Goal: Information Seeking & Learning: Learn about a topic

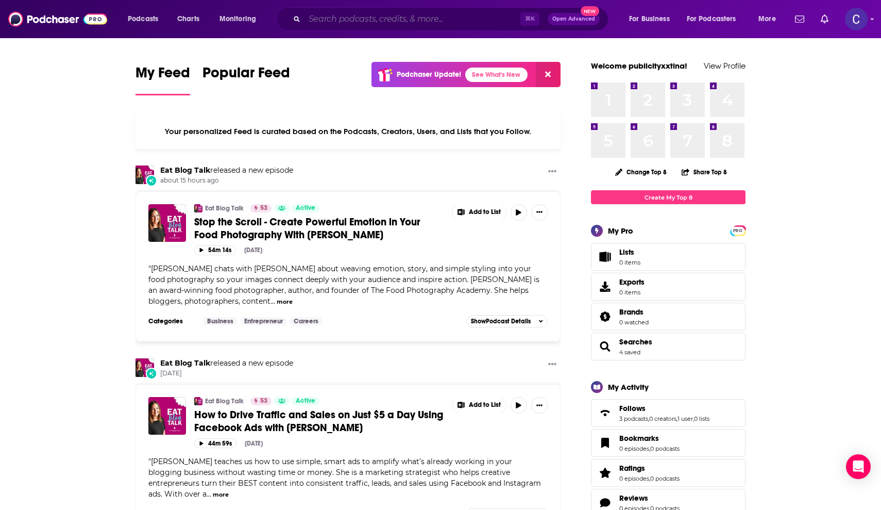
click at [443, 24] on input "Search podcasts, credits, & more..." at bounding box center [413, 19] width 216 height 16
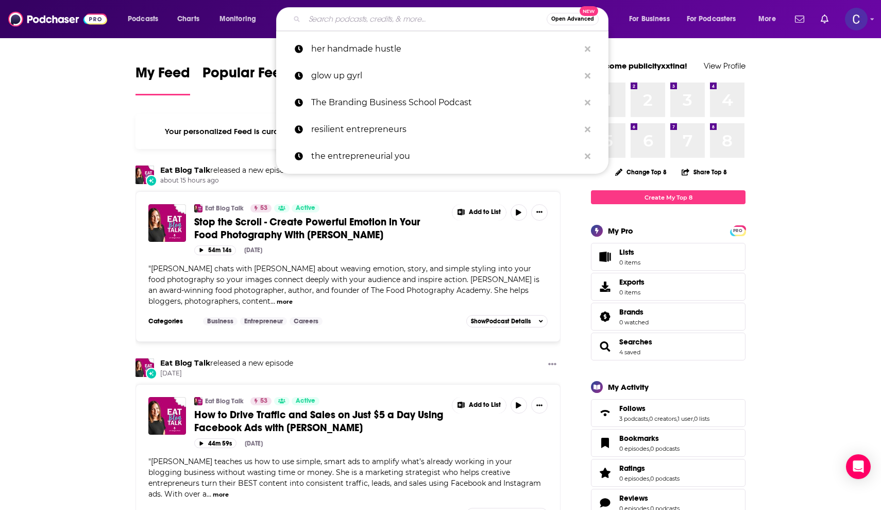
paste input "The Mindful Leadership Podcast"
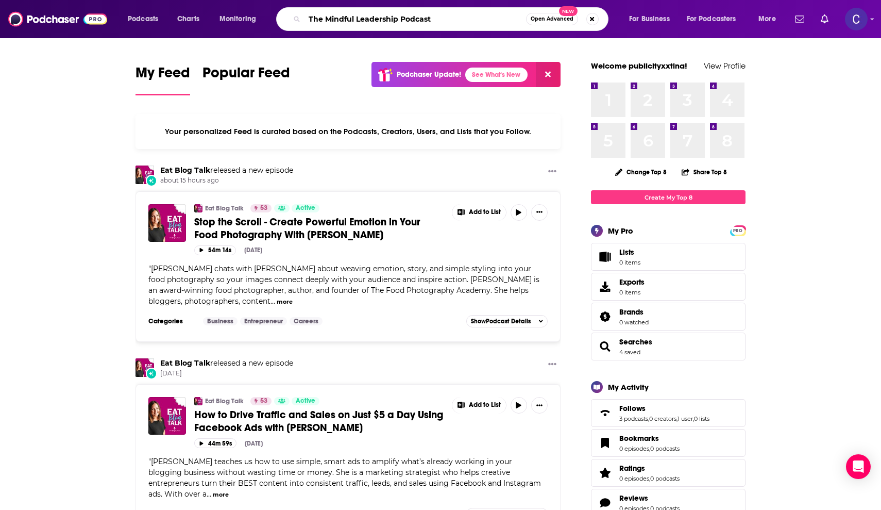
type input "The Mindful Leadership Podcast"
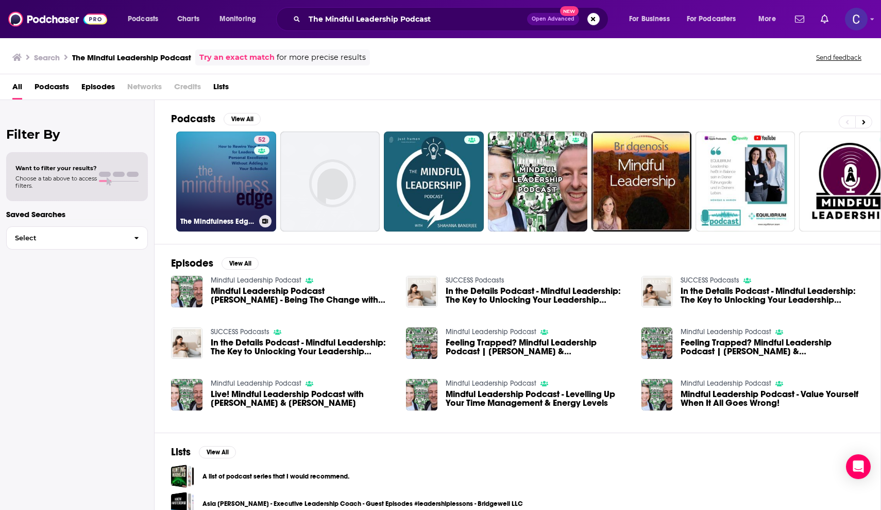
click at [235, 167] on link "52 The Mindfulness Edge Podcast : Mindfulness – Leadership – Success – Happiness" at bounding box center [226, 181] width 100 height 100
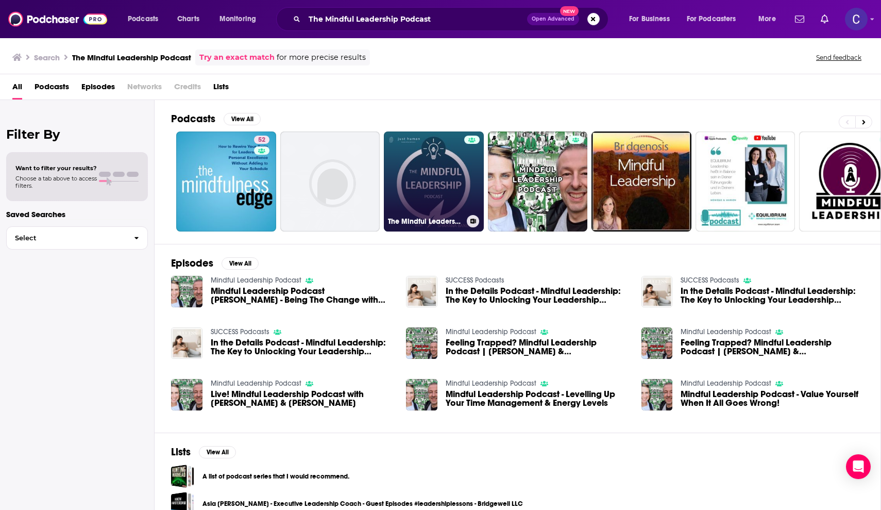
click at [440, 180] on link "The Mindful Leadership Podcast with Shahana Banerjee" at bounding box center [434, 181] width 100 height 100
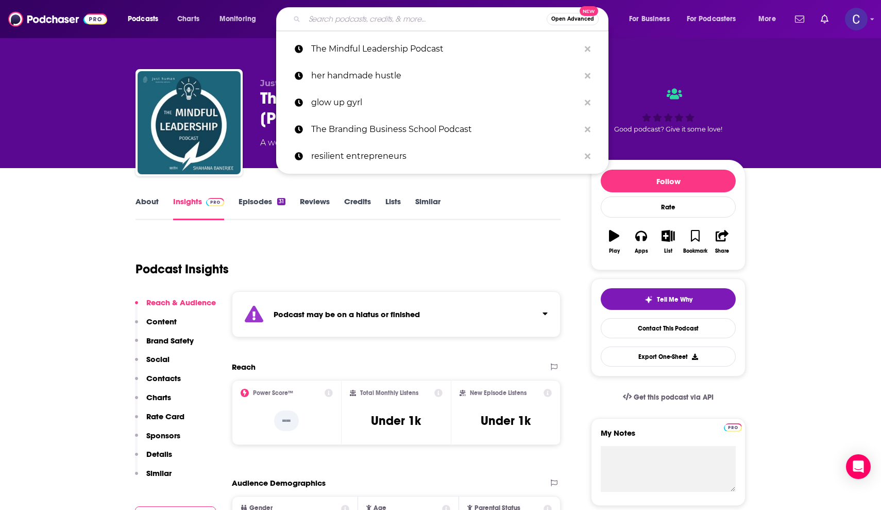
click at [361, 24] on input "Search podcasts, credits, & more..." at bounding box center [426, 19] width 242 height 16
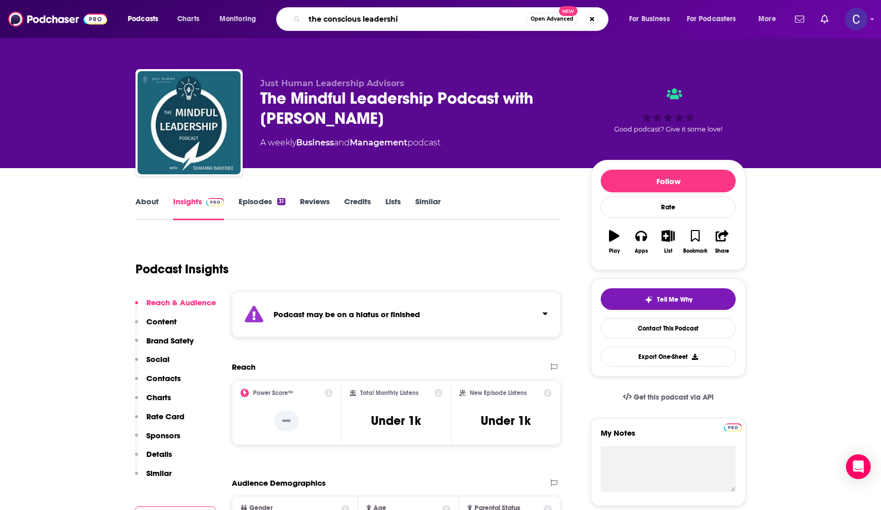
type input "the conscious leadership"
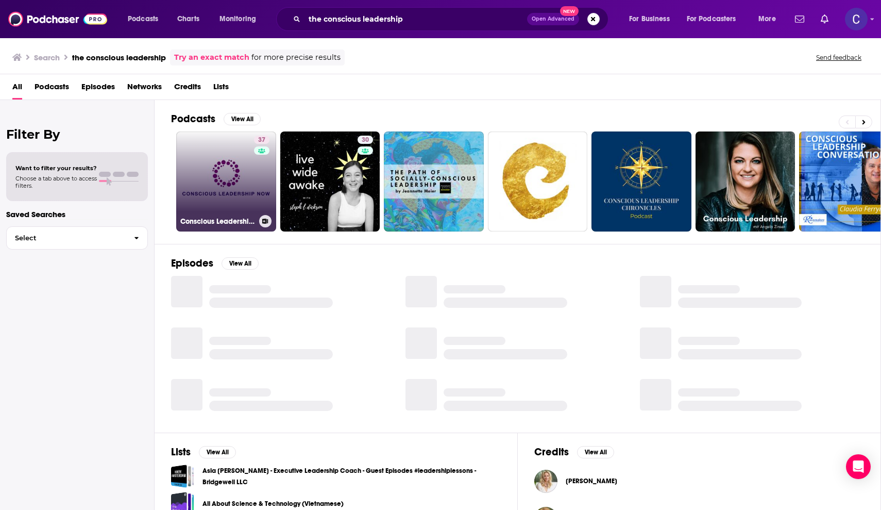
click at [245, 179] on link "37 Conscious Leadership Now" at bounding box center [226, 181] width 100 height 100
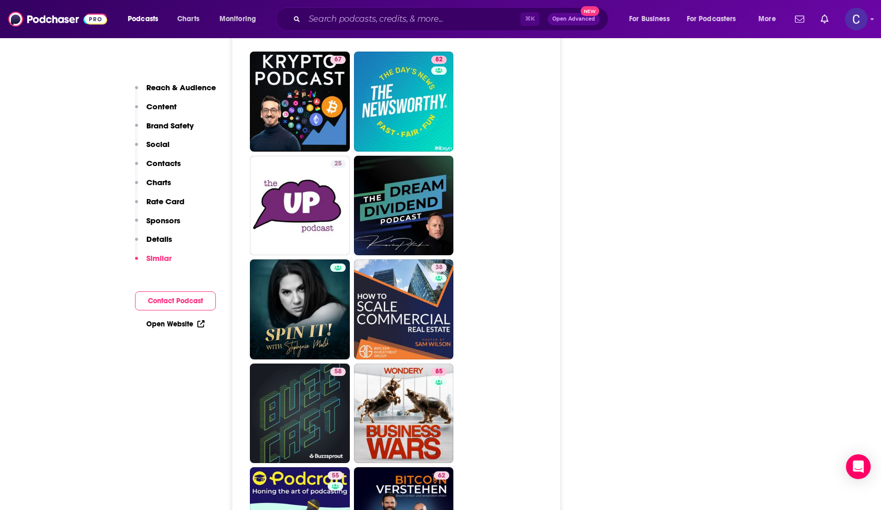
scroll to position [3504, 0]
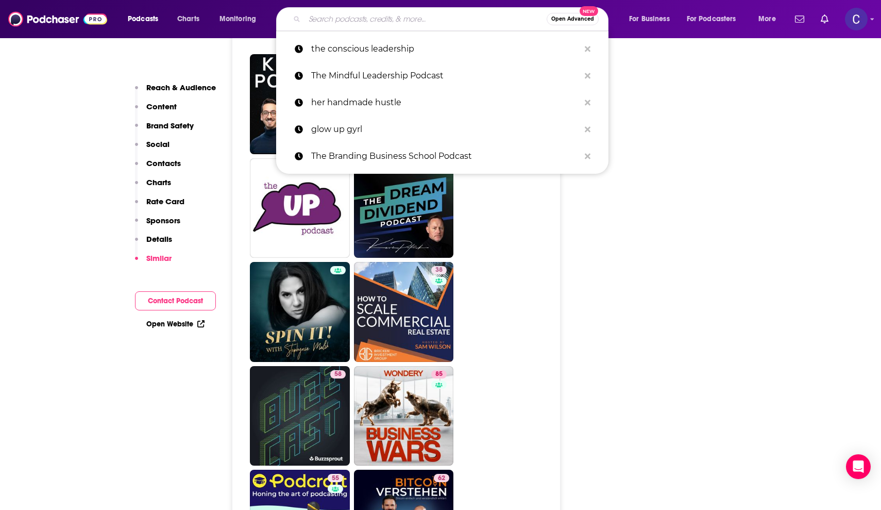
click at [360, 19] on input "Search podcasts, credits, & more..." at bounding box center [426, 19] width 242 height 16
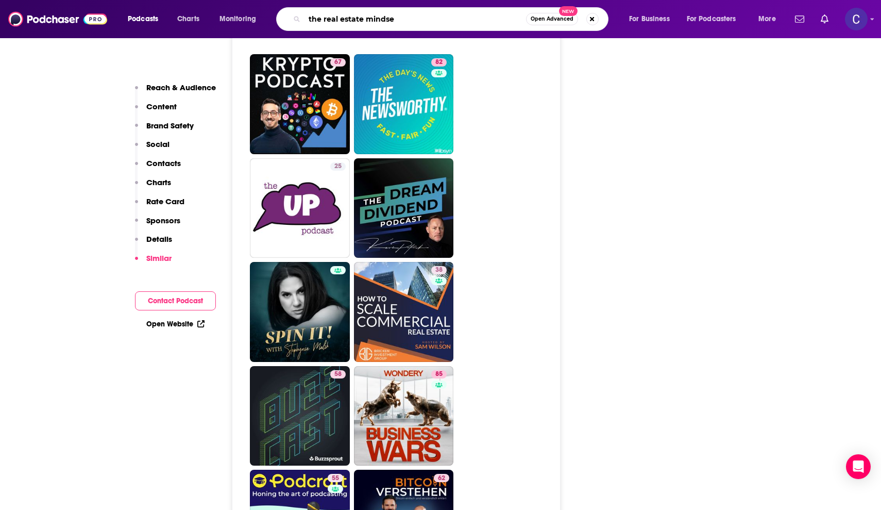
type input "the real estate mindset"
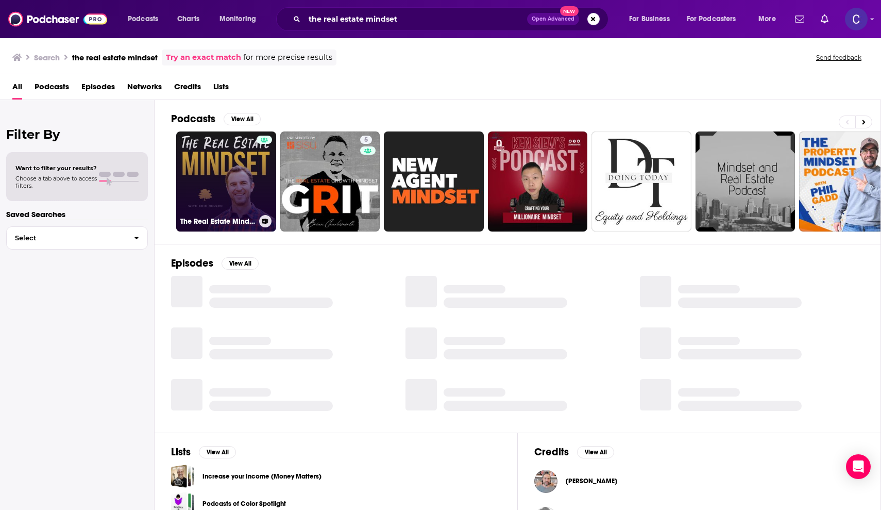
click at [222, 177] on link "The Real Estate Mindset" at bounding box center [226, 181] width 100 height 100
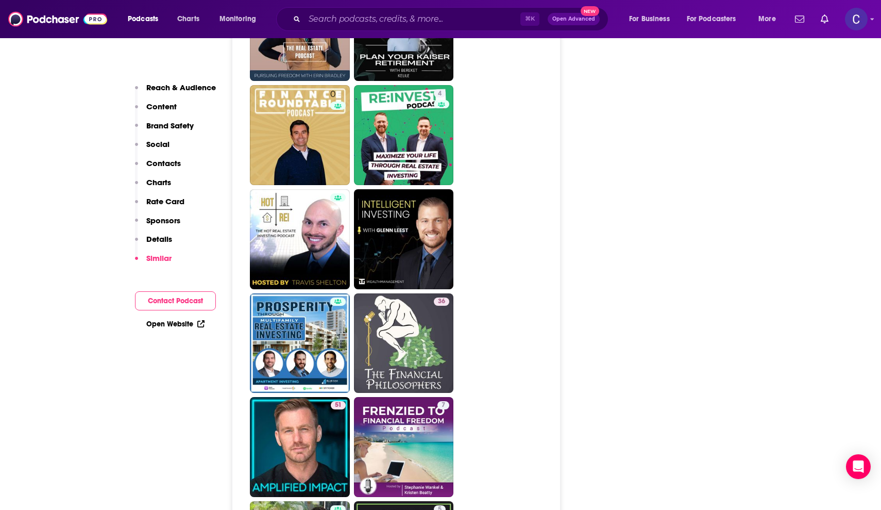
scroll to position [2414, 0]
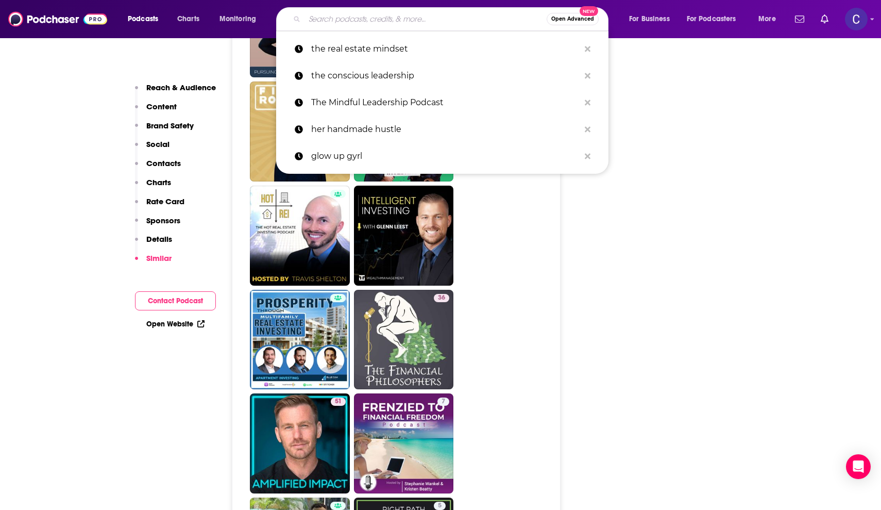
click at [442, 23] on input "Search podcasts, credits, & more..." at bounding box center [426, 19] width 242 height 16
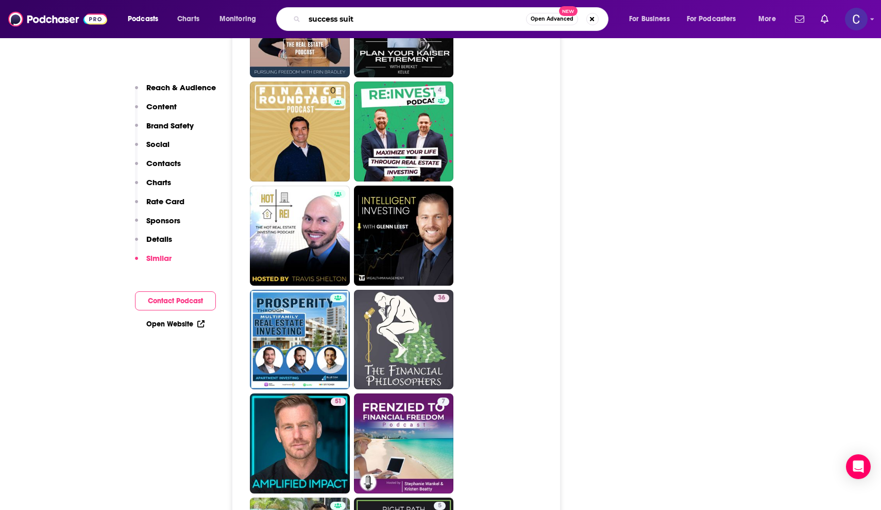
type input "success suite"
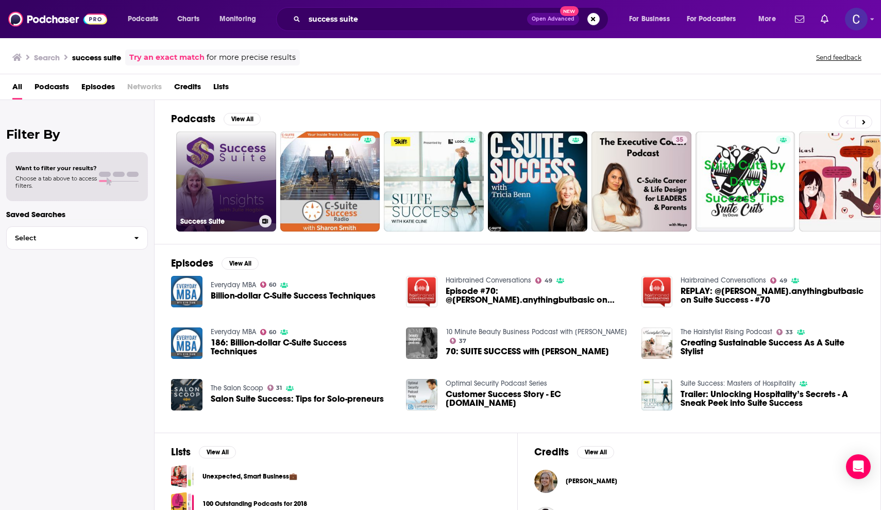
click at [207, 180] on link "Success Suite" at bounding box center [226, 181] width 100 height 100
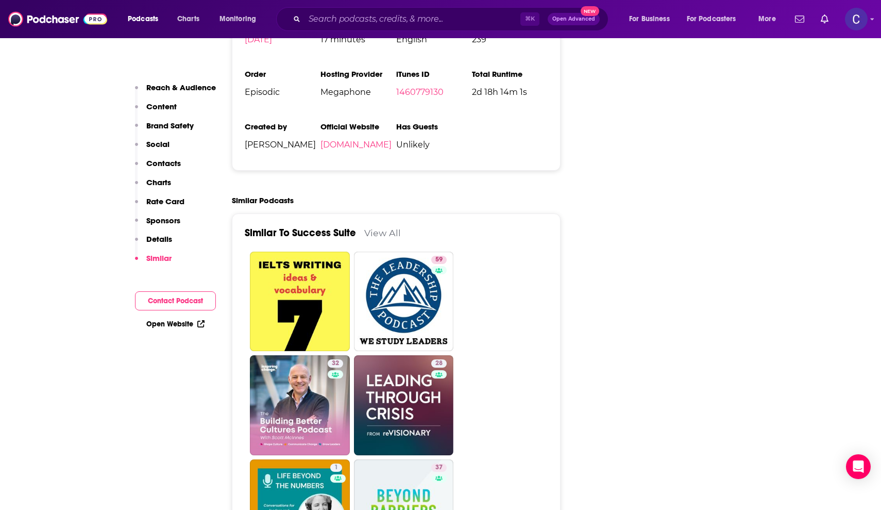
scroll to position [1743, 0]
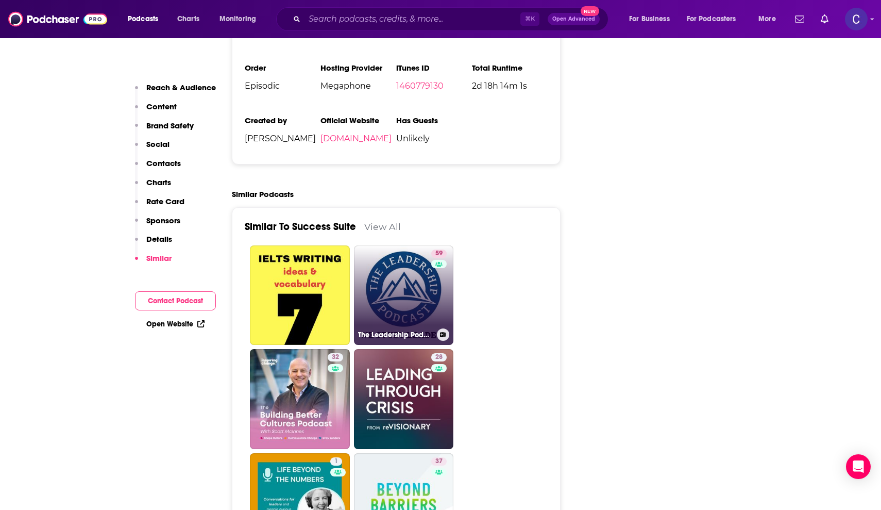
click at [385, 267] on link "59 The Leadership Podcast" at bounding box center [404, 295] width 100 height 100
type input "https://www.podchaser.com/podcasts/the-leadership-podcast-19724"
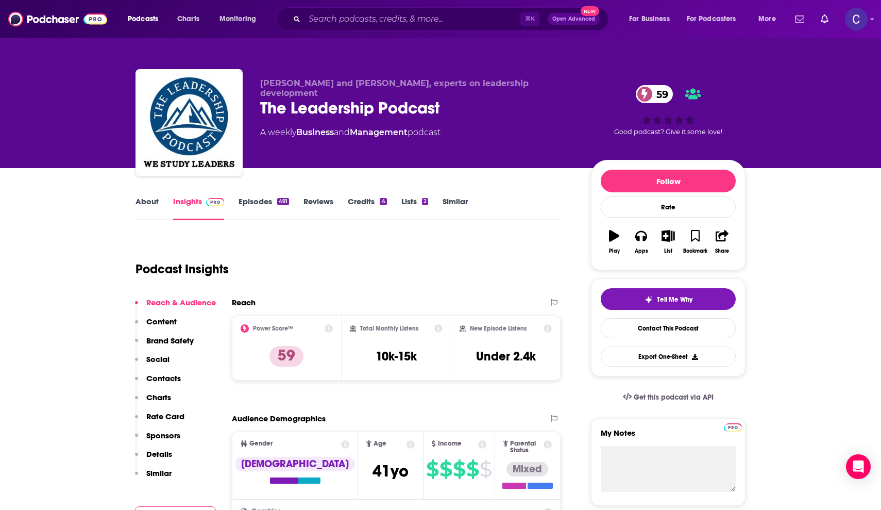
click at [147, 200] on link "About" at bounding box center [147, 208] width 23 height 24
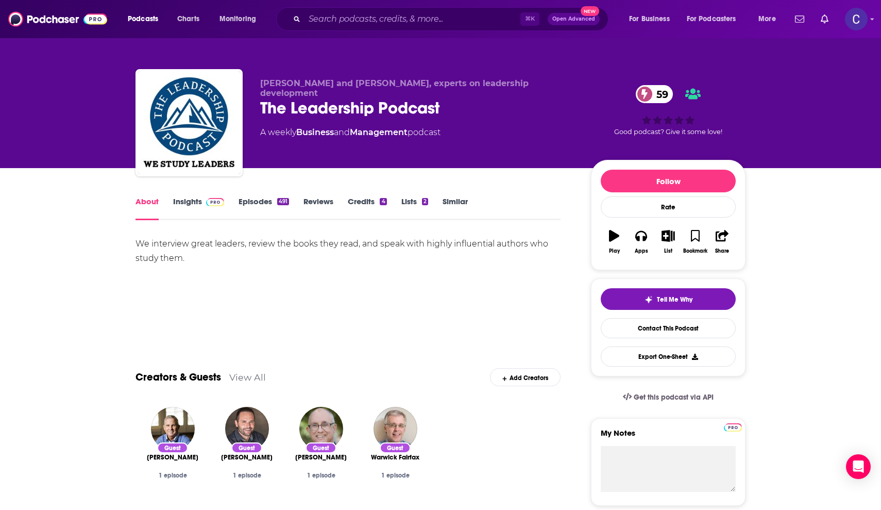
click at [189, 200] on link "Insights" at bounding box center [198, 208] width 51 height 24
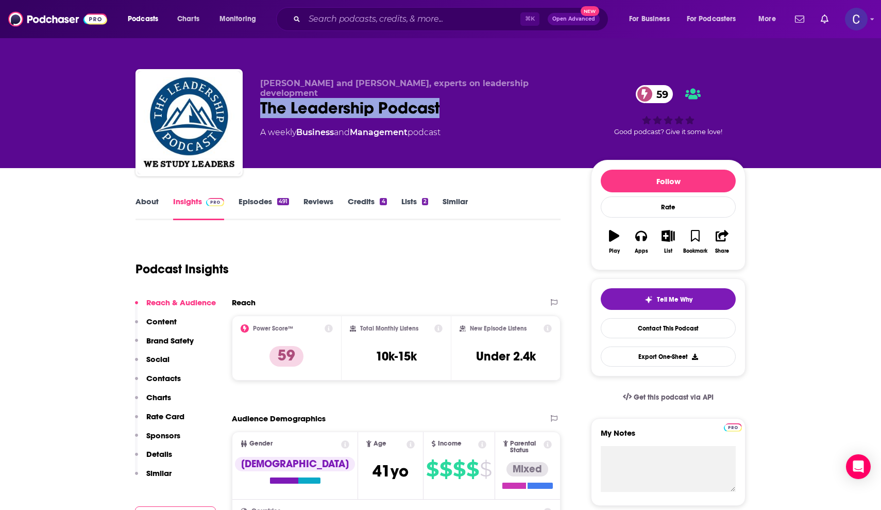
drag, startPoint x: 455, startPoint y: 100, endPoint x: 261, endPoint y: 98, distance: 193.3
click at [261, 98] on div "The Leadership Podcast 59" at bounding box center [417, 108] width 314 height 20
copy h2 "The Leadership Podcast"
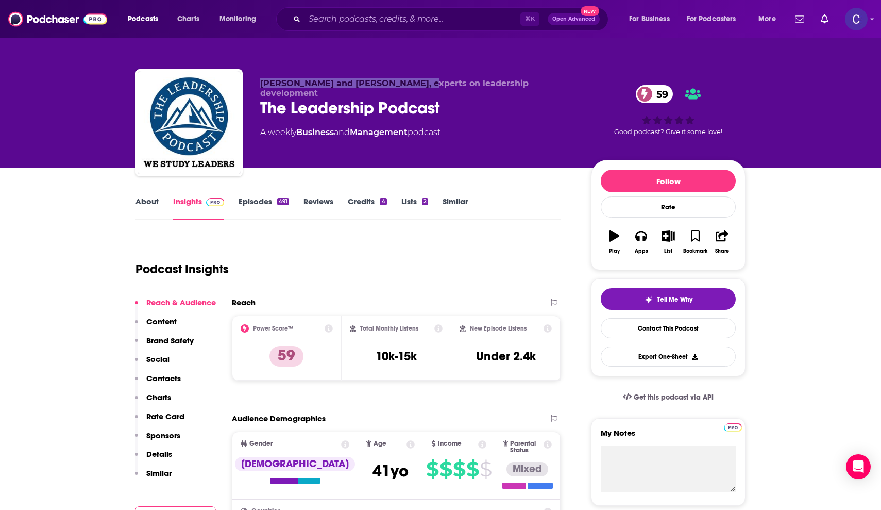
drag, startPoint x: 260, startPoint y: 83, endPoint x: 415, endPoint y: 85, distance: 155.1
click at [415, 85] on div "Jan Rutherford and Jim Vaselopulos, experts on leadership development The Leade…" at bounding box center [441, 124] width 610 height 111
copy span "Jan Rutherford and Jim Vaselopulos"
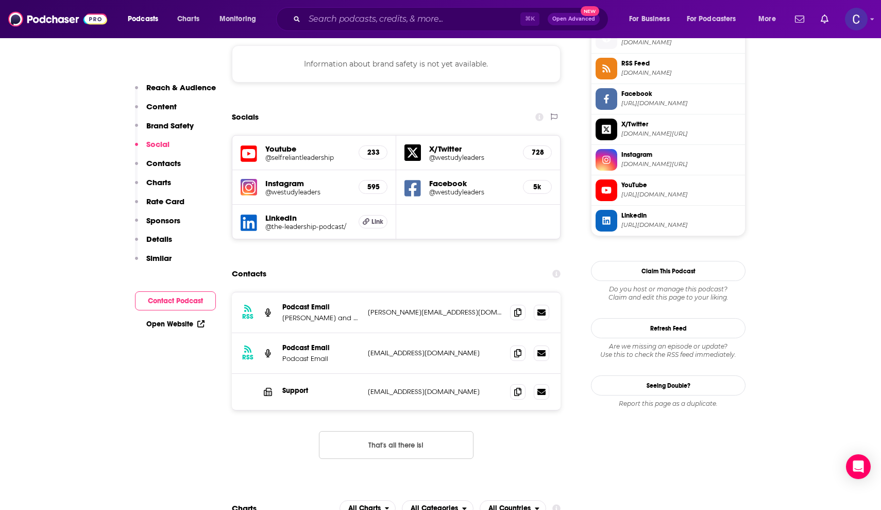
scroll to position [946, 0]
click at [517, 348] on icon at bounding box center [517, 352] width 7 height 8
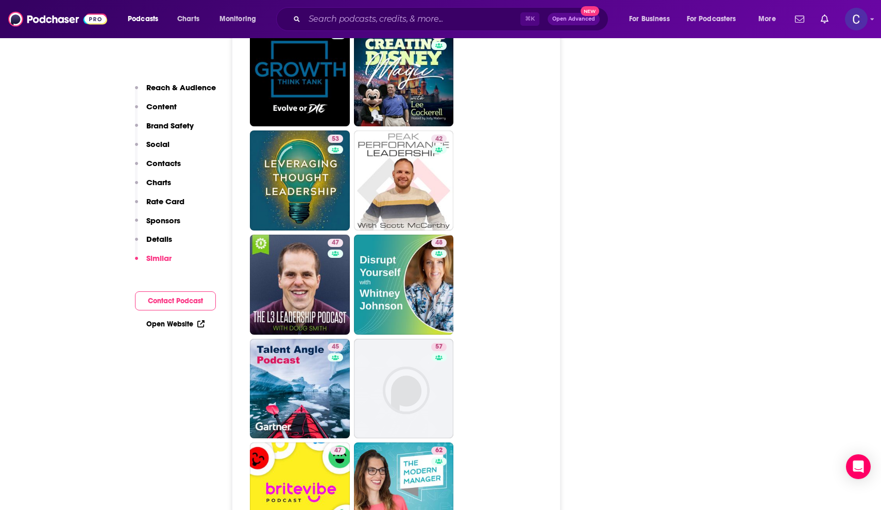
scroll to position [2891, 0]
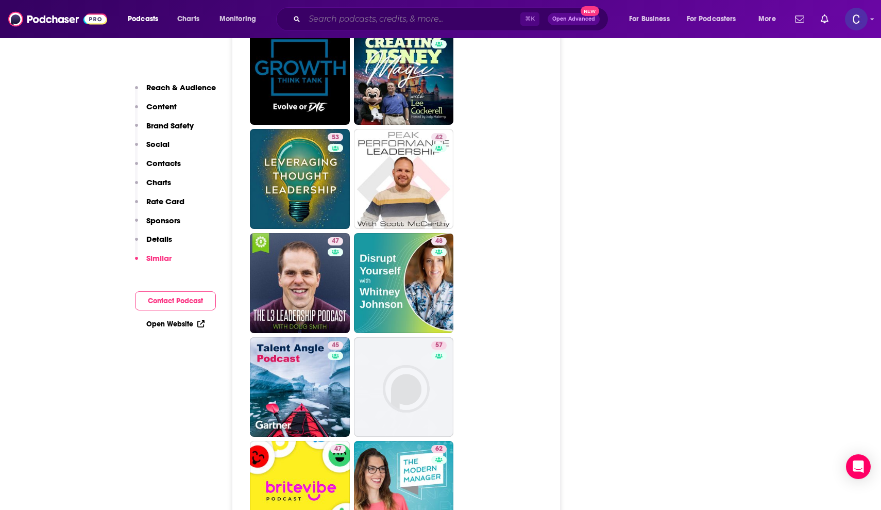
click at [412, 21] on input "Search podcasts, credits, & more..." at bounding box center [413, 19] width 216 height 16
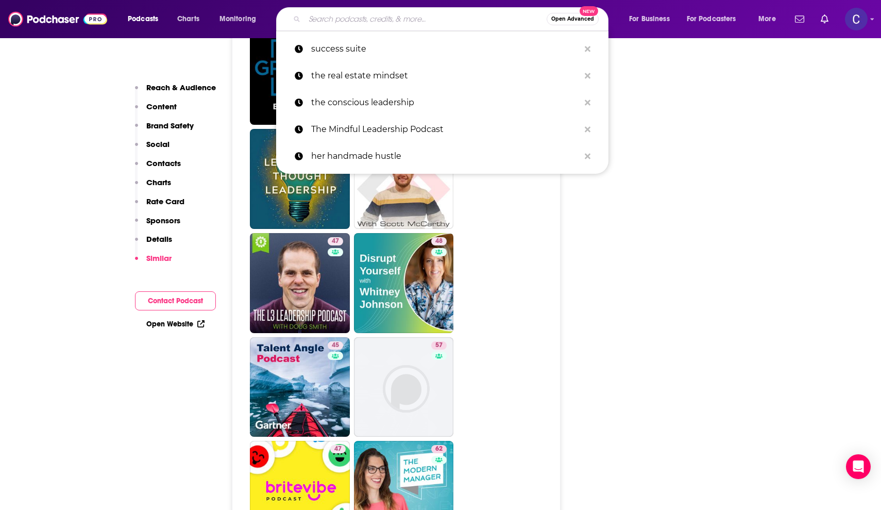
paste input "Allowed: Conscious Leadership & [MEDICAL_DATA]"
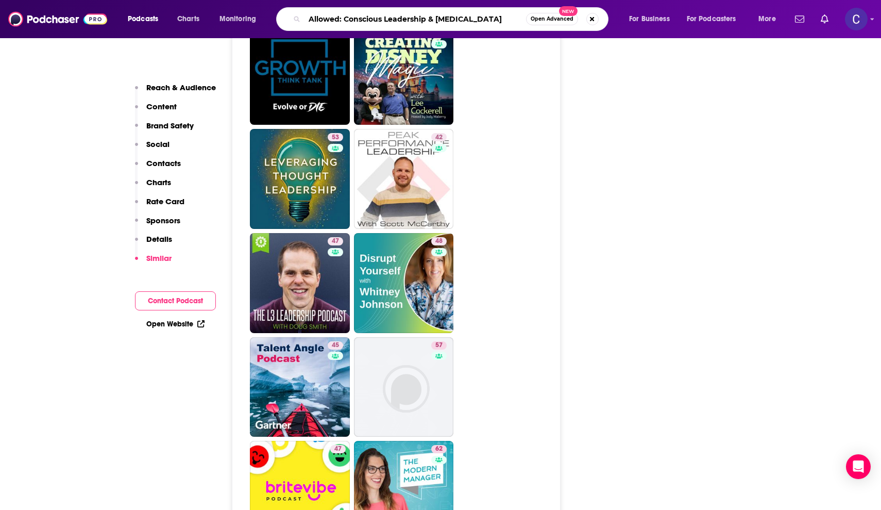
type input "Allowed: Conscious Leadership & [MEDICAL_DATA]"
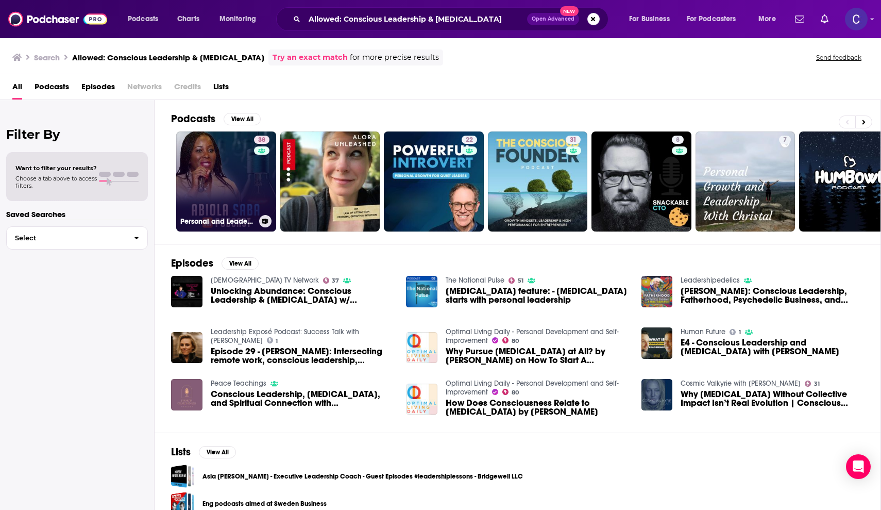
click at [246, 161] on link "38 Personal and Leadership Growth" at bounding box center [226, 181] width 100 height 100
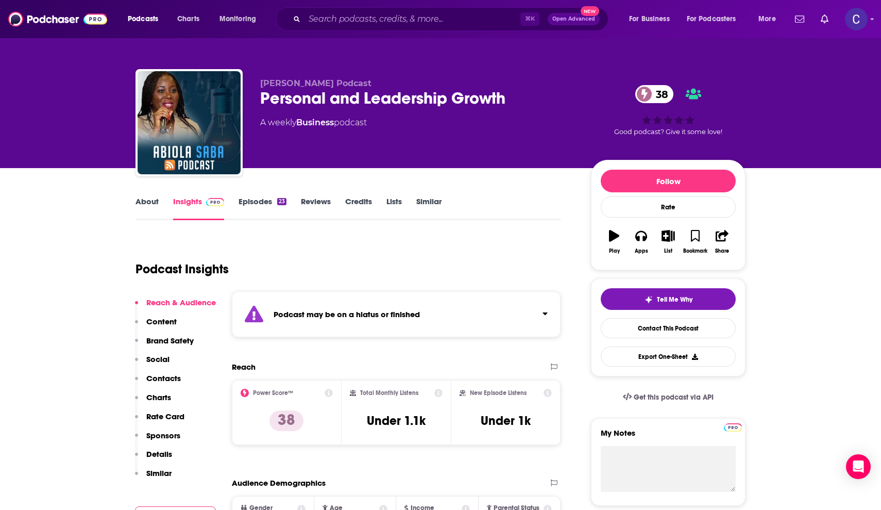
click at [153, 199] on link "About" at bounding box center [147, 208] width 23 height 24
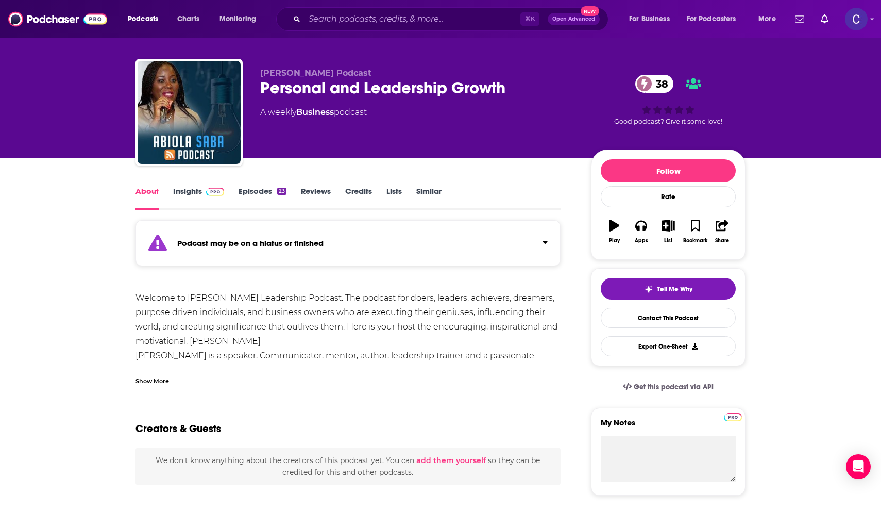
scroll to position [12, 0]
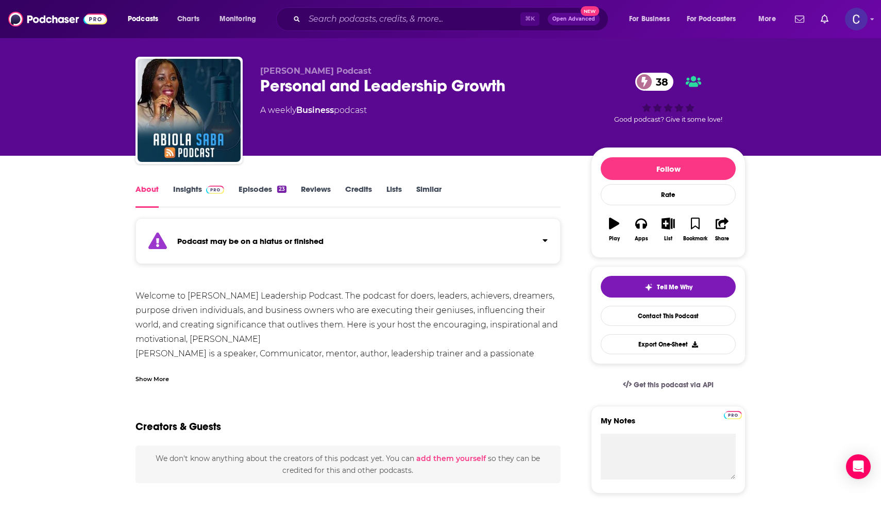
click at [184, 193] on link "Insights" at bounding box center [198, 196] width 51 height 24
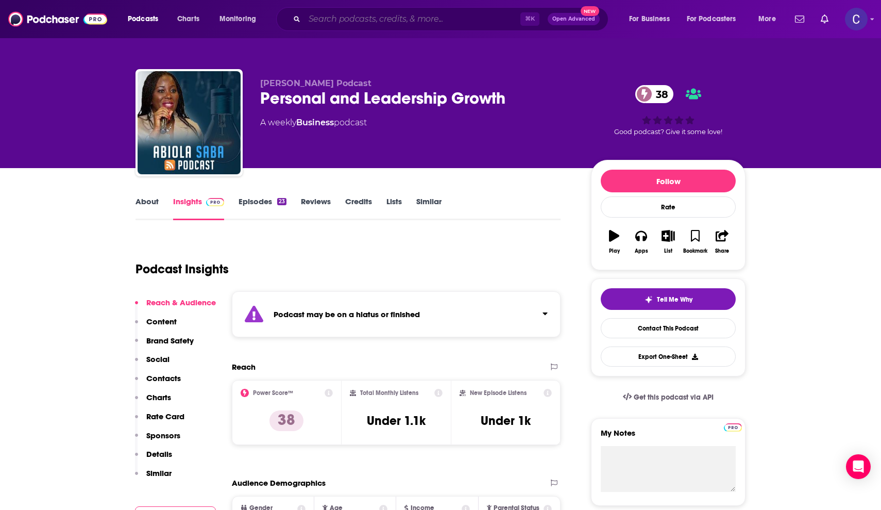
click at [404, 24] on input "Search podcasts, credits, & more..." at bounding box center [413, 19] width 216 height 16
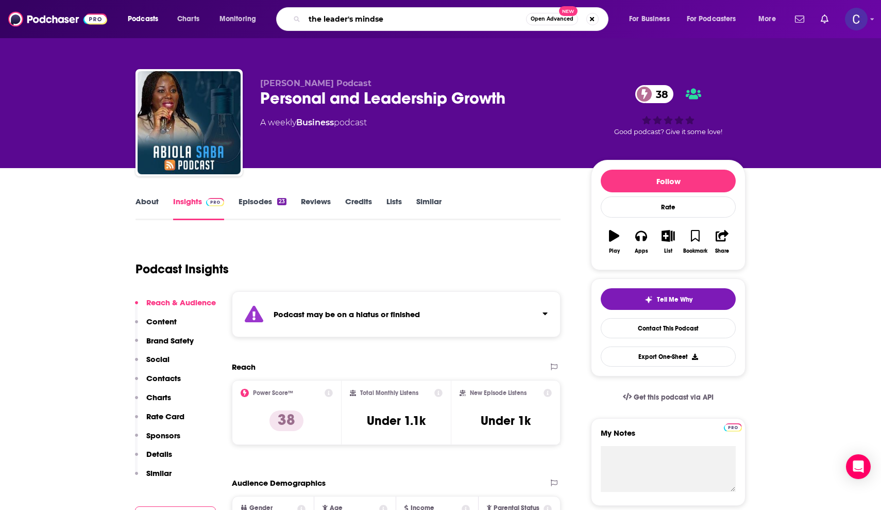
type input "the leader's mindset"
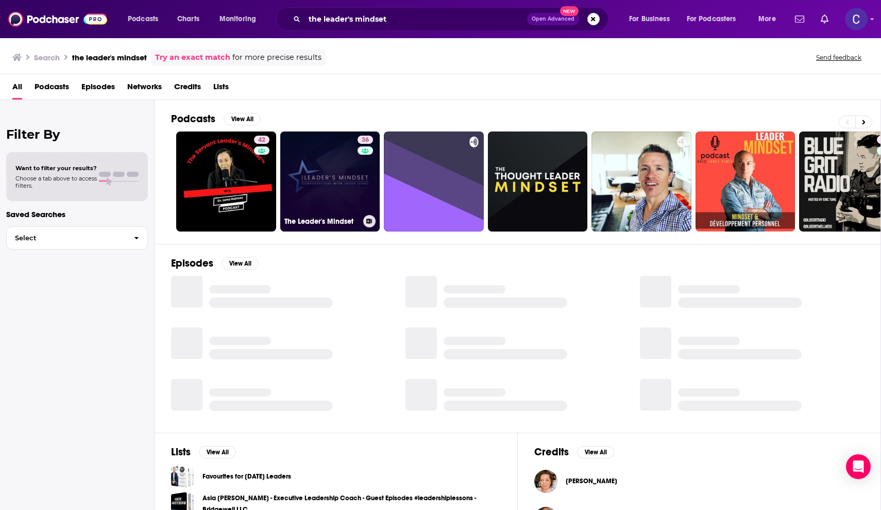
click at [313, 150] on link "36 The Leader's Mindset" at bounding box center [330, 181] width 100 height 100
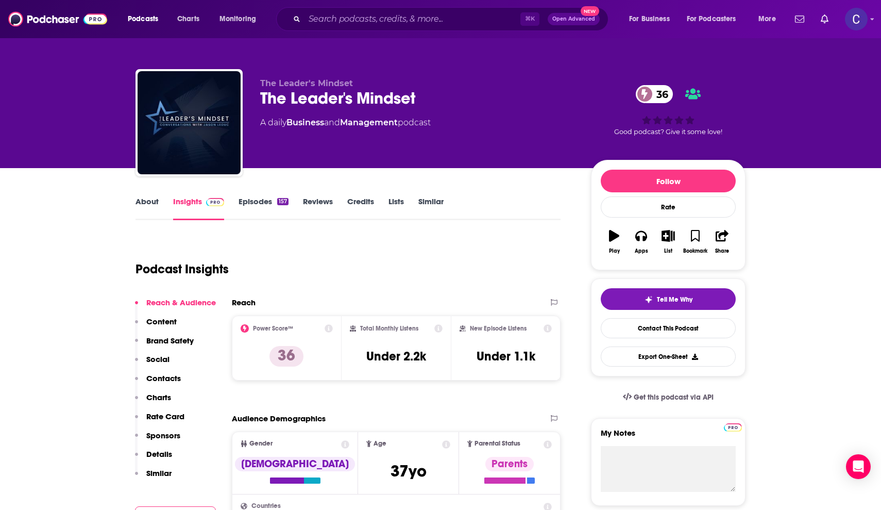
click at [144, 200] on link "About" at bounding box center [147, 208] width 23 height 24
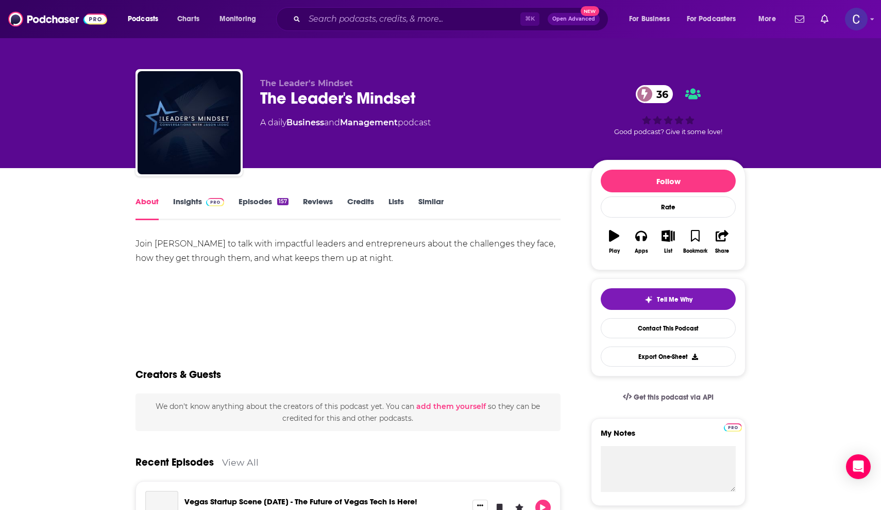
click at [180, 198] on link "Insights" at bounding box center [198, 208] width 51 height 24
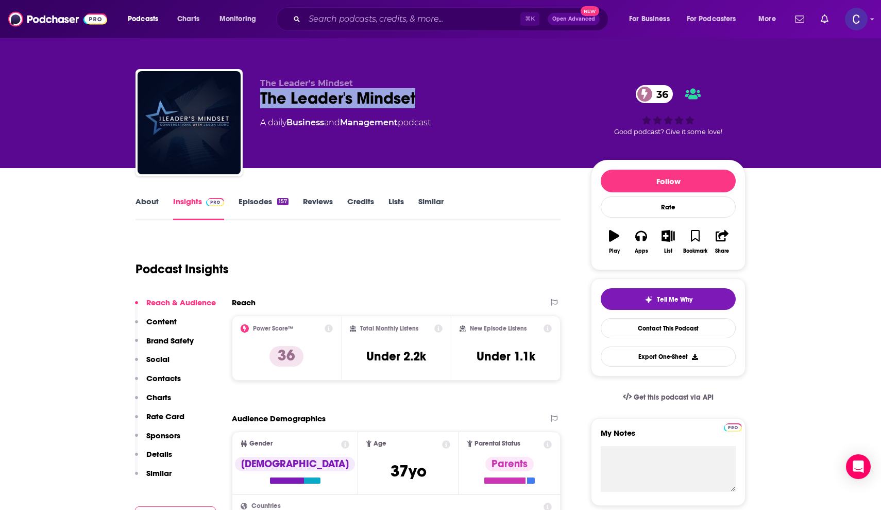
drag, startPoint x: 432, startPoint y: 99, endPoint x: 262, endPoint y: 98, distance: 169.6
click at [262, 98] on div "The Leader's Mindset 36" at bounding box center [417, 98] width 314 height 20
copy h2 "The Leader's Mindset"
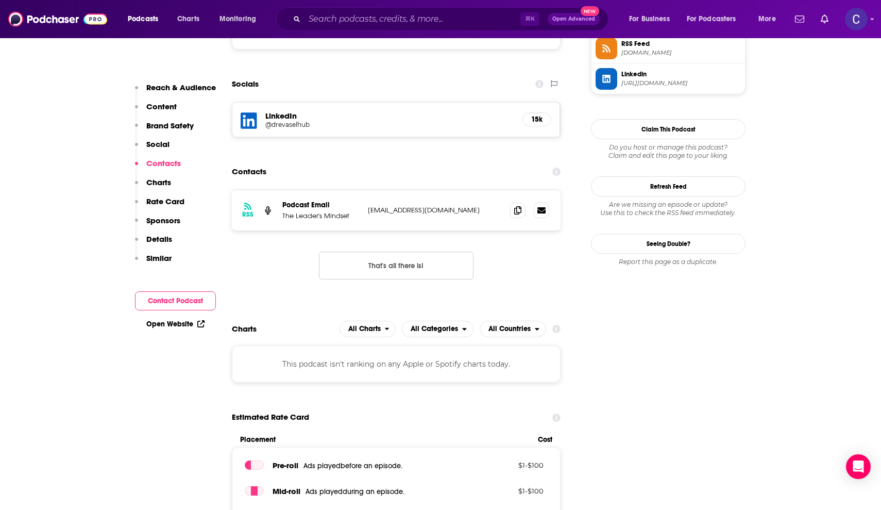
scroll to position [789, 0]
click at [516, 212] on icon at bounding box center [517, 210] width 7 height 8
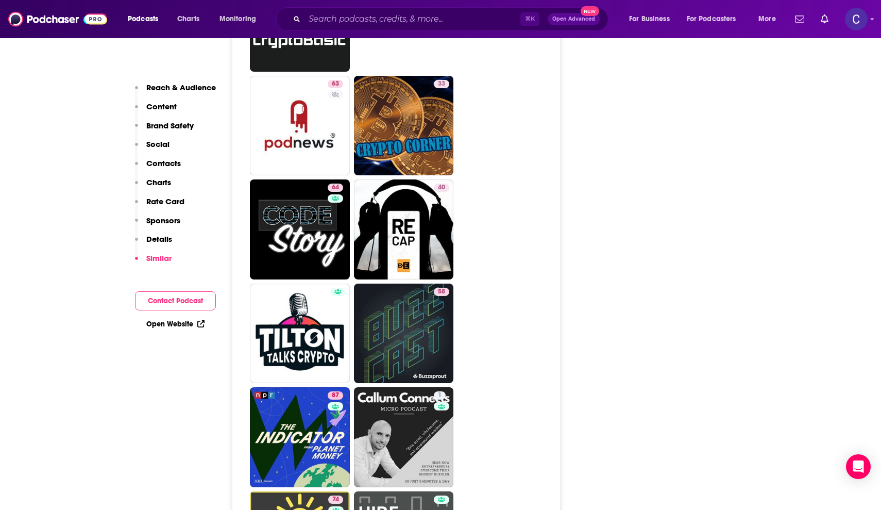
scroll to position [3176, 0]
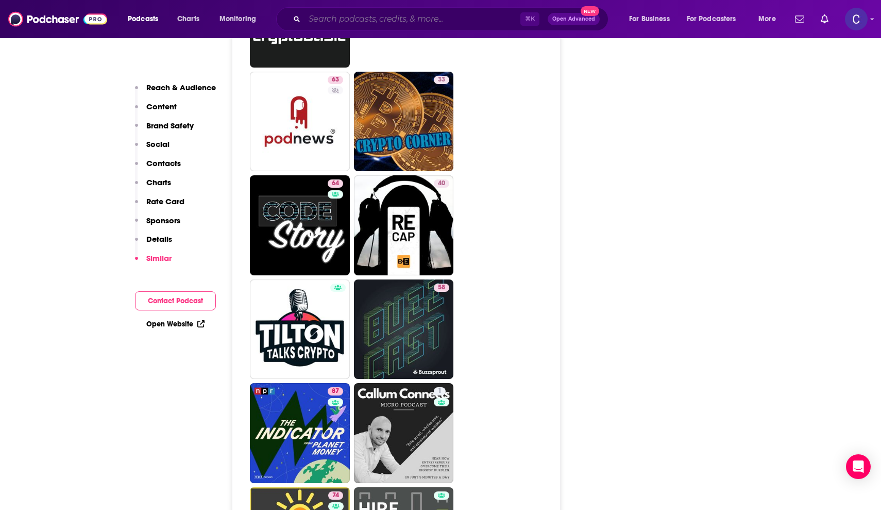
click at [383, 25] on input "Search podcasts, credits, & more..." at bounding box center [413, 19] width 216 height 16
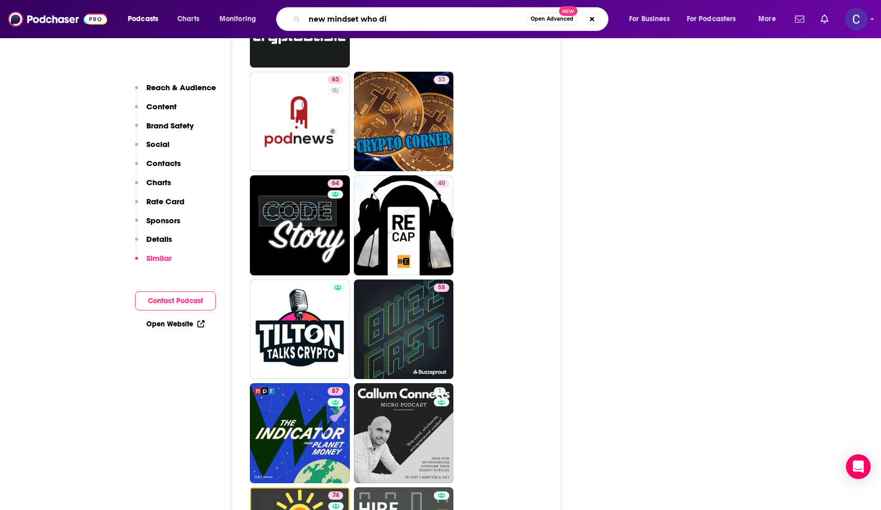
type input "new mindset who dis"
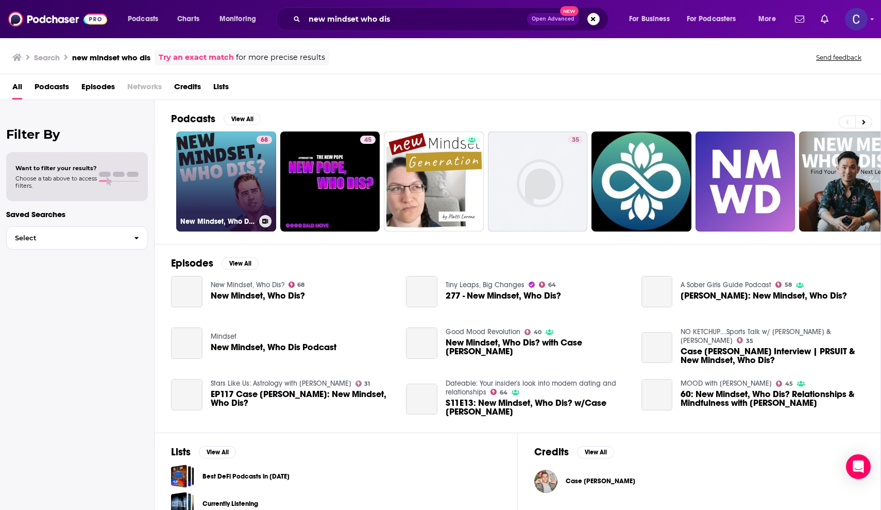
click at [213, 170] on link "68 New Mindset, Who Dis?" at bounding box center [226, 181] width 100 height 100
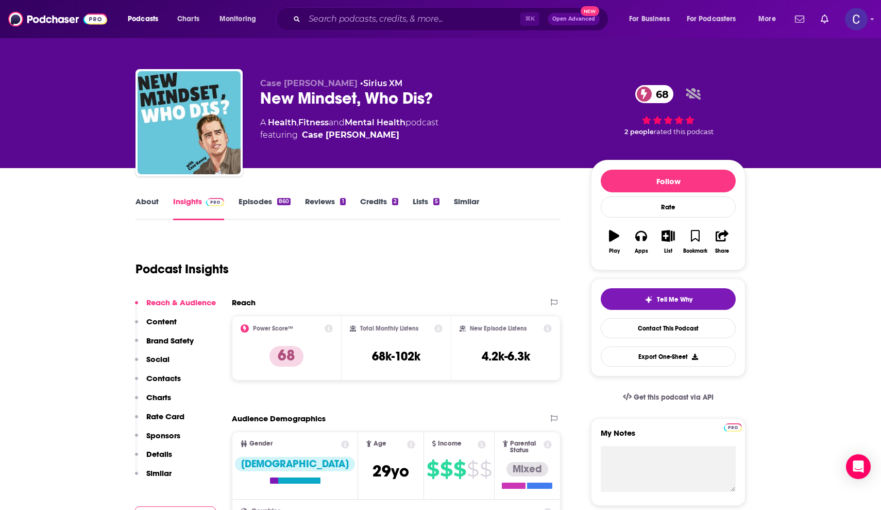
click at [149, 202] on link "About" at bounding box center [147, 208] width 23 height 24
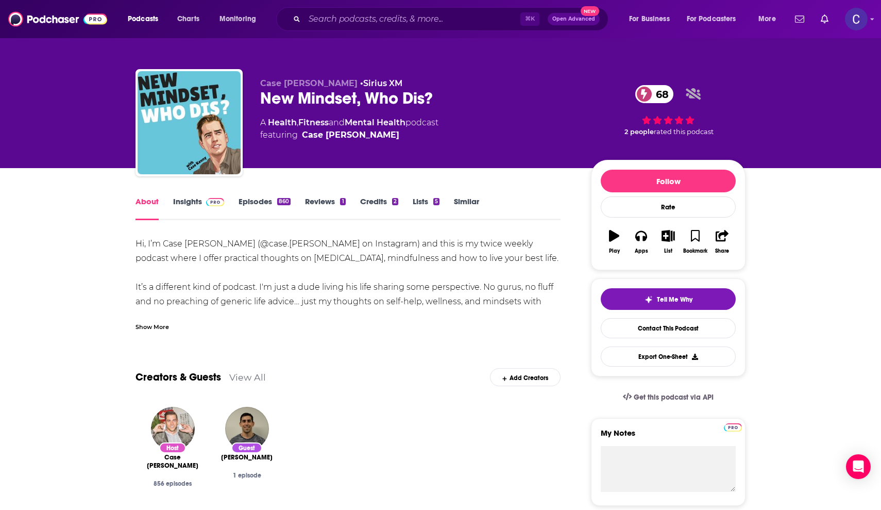
click at [159, 326] on div "Show More" at bounding box center [152, 326] width 33 height 10
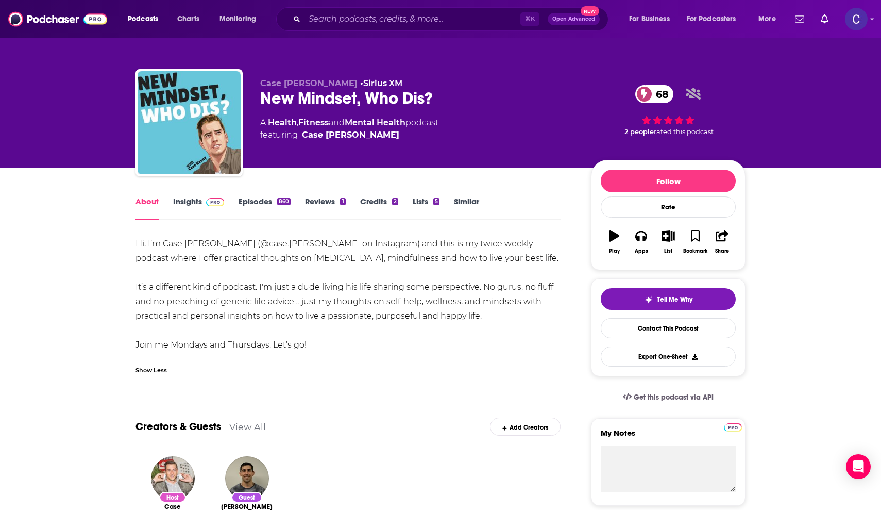
click at [192, 204] on link "Insights" at bounding box center [198, 208] width 51 height 24
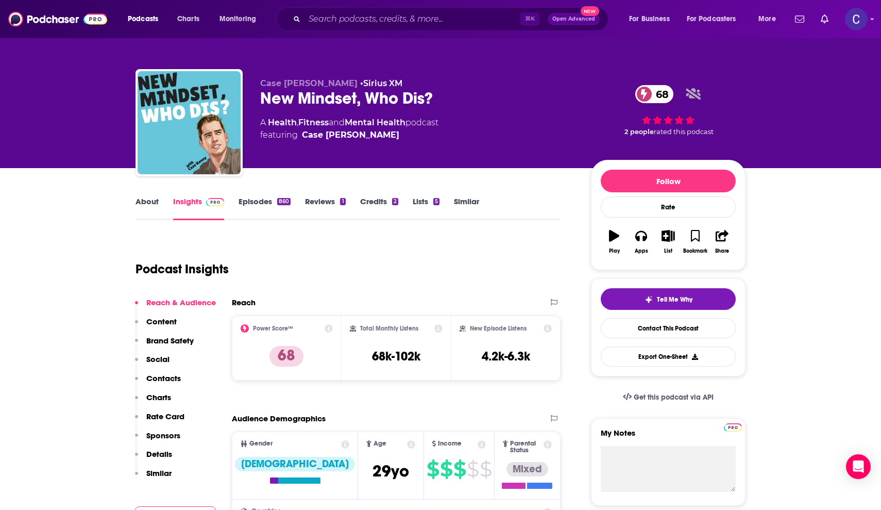
click at [139, 200] on link "About" at bounding box center [147, 208] width 23 height 24
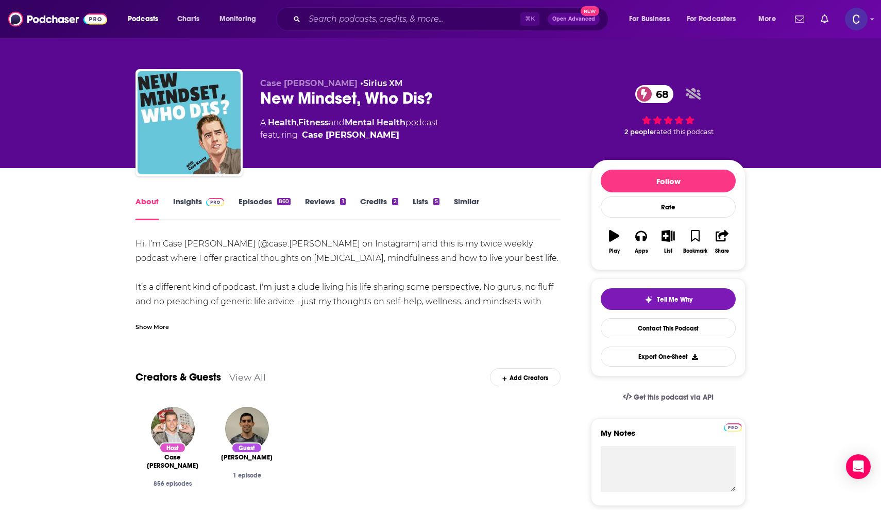
click at [187, 204] on link "Insights" at bounding box center [198, 208] width 51 height 24
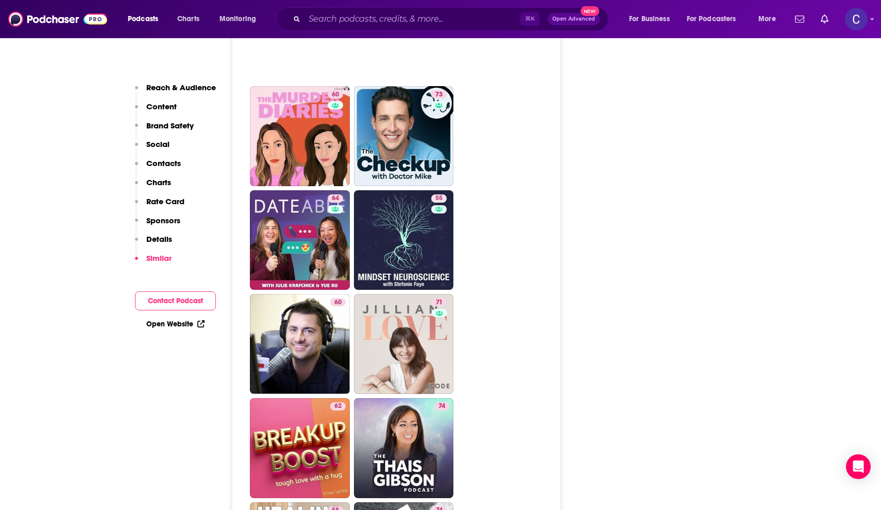
scroll to position [2871, 0]
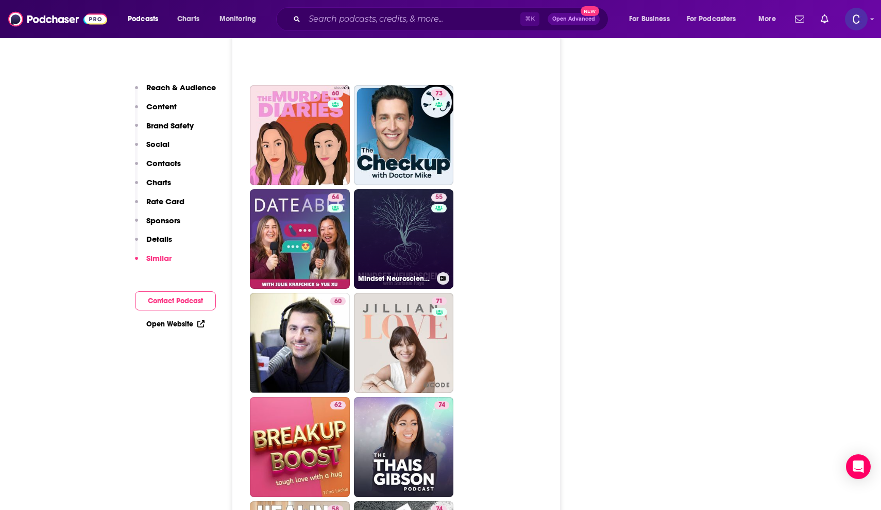
click at [417, 189] on link "55 Mindset Neuroscience Podcast" at bounding box center [404, 239] width 100 height 100
type input "https://www.podchaser.com/podcasts/mindset-neuroscience-podcast-651836"
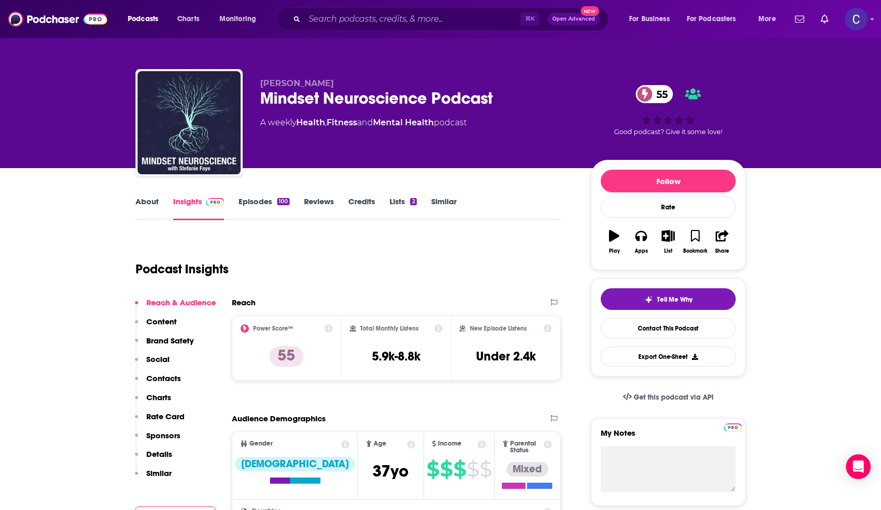
click at [149, 206] on link "About" at bounding box center [147, 208] width 23 height 24
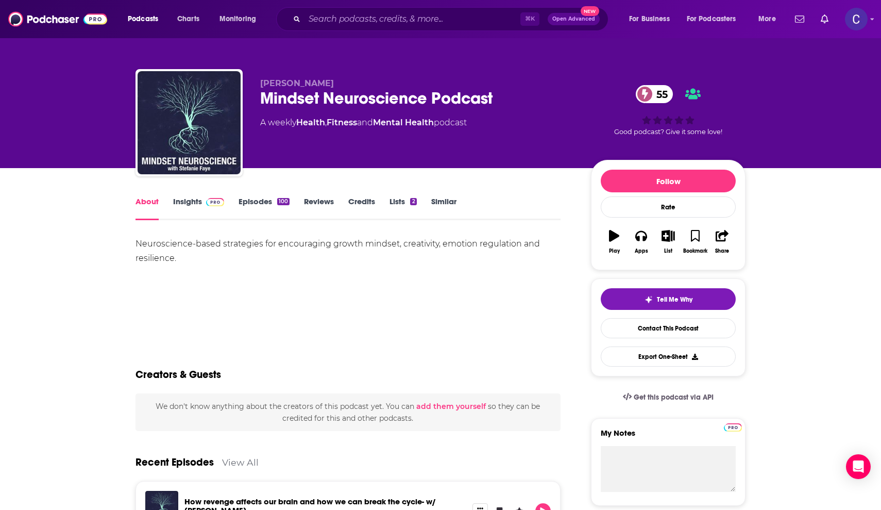
click at [183, 204] on link "Insights" at bounding box center [198, 208] width 51 height 24
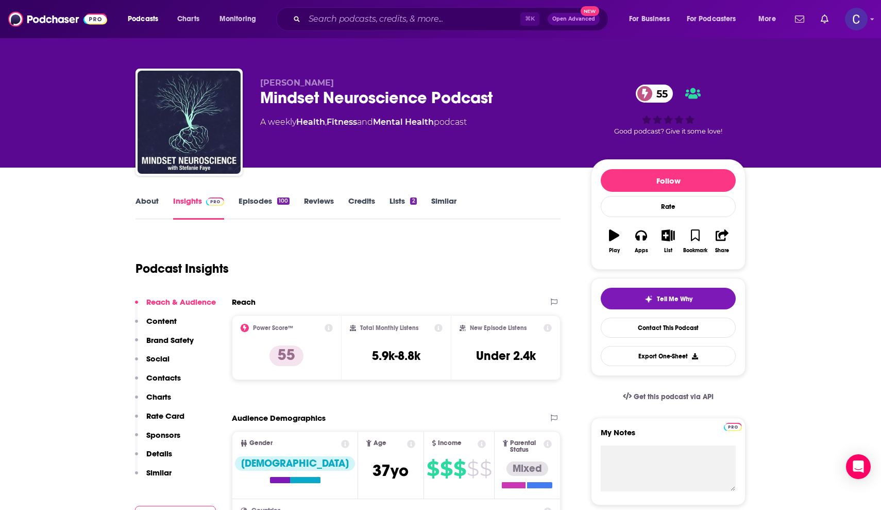
scroll to position [1, 0]
drag, startPoint x: 502, startPoint y: 94, endPoint x: 263, endPoint y: 93, distance: 239.6
click at [262, 93] on div "Mindset Neuroscience Podcast 55" at bounding box center [417, 98] width 314 height 20
copy h2 "Mindset Neuroscience Podcast"
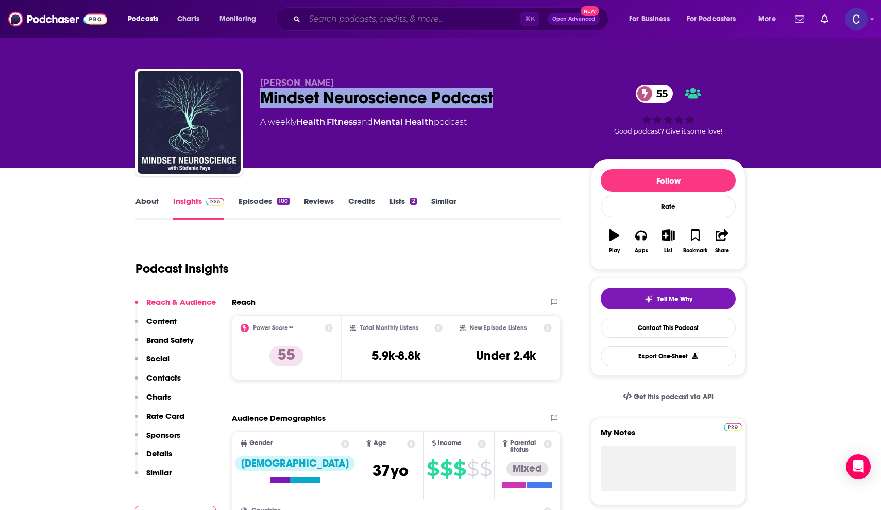
click at [367, 24] on input "Search podcasts, credits, & more..." at bounding box center [413, 19] width 216 height 16
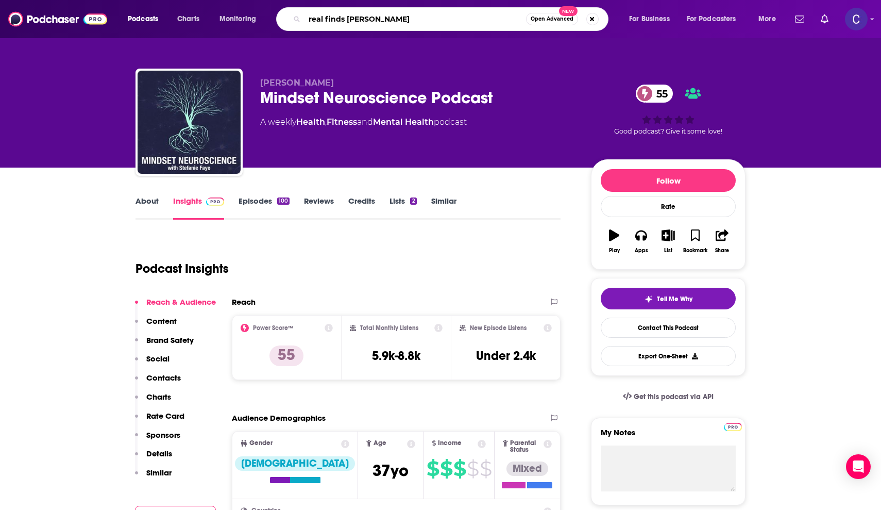
type input "real finds podcast"
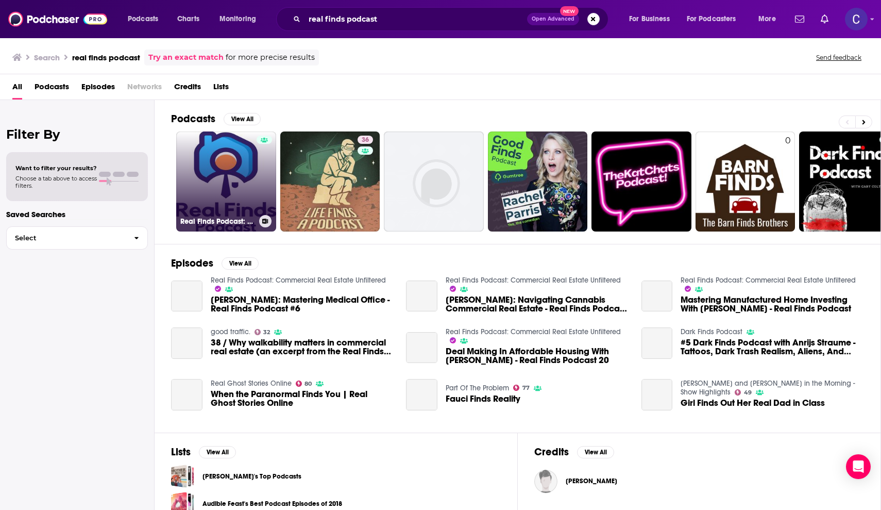
click at [193, 178] on link "Real Finds Podcast: Commercial Real Estate Unfiltered" at bounding box center [226, 181] width 100 height 100
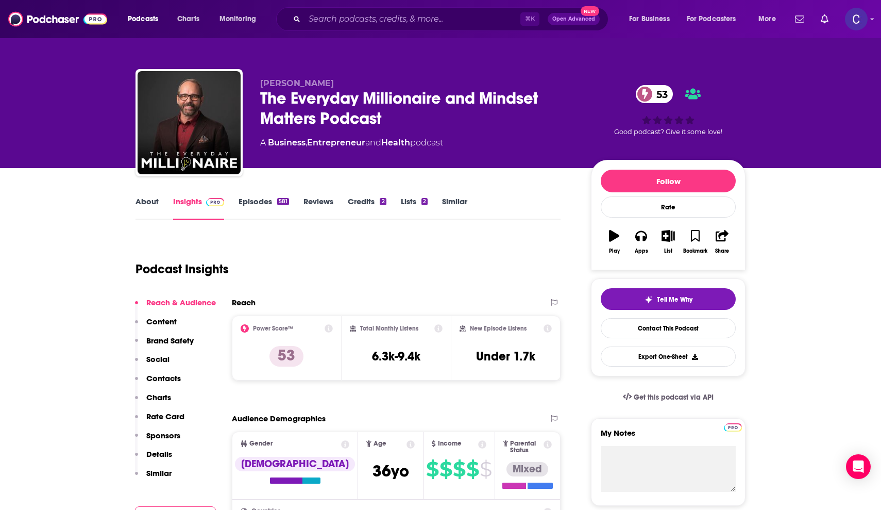
click at [148, 197] on link "About" at bounding box center [147, 208] width 23 height 24
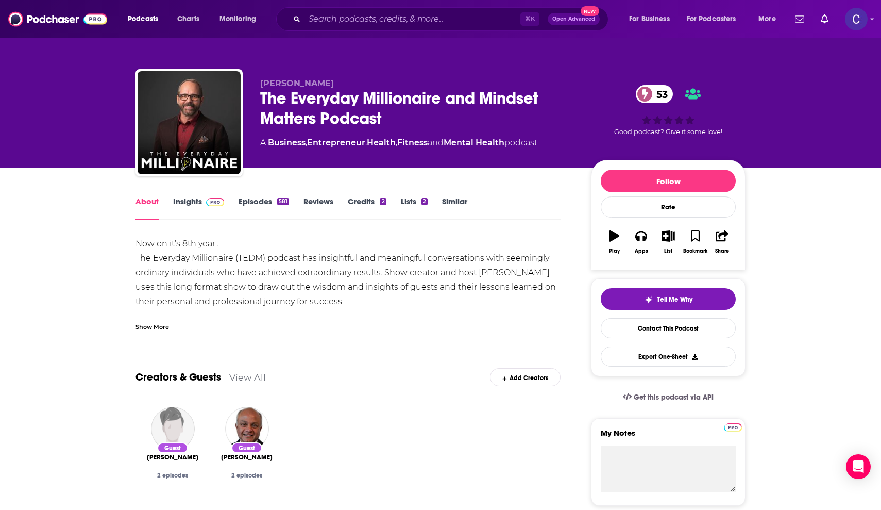
click at [157, 325] on div "Show More" at bounding box center [152, 326] width 33 height 10
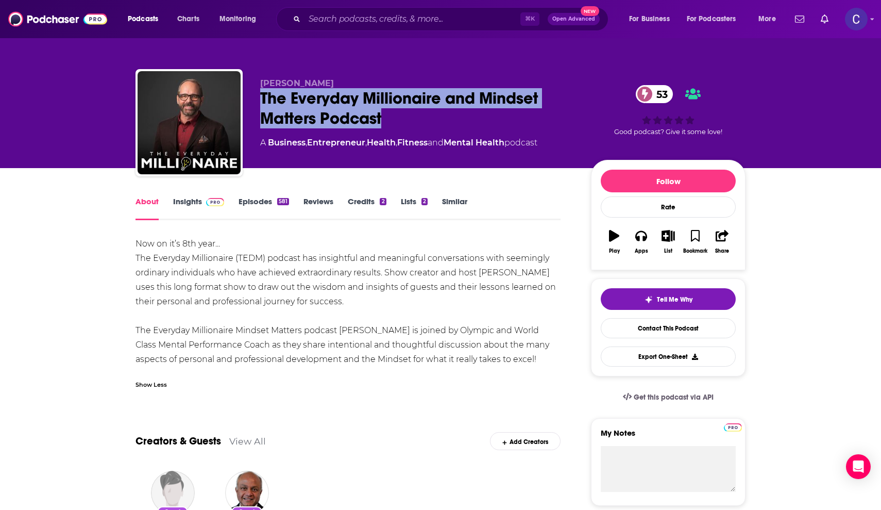
drag, startPoint x: 260, startPoint y: 104, endPoint x: 388, endPoint y: 124, distance: 129.4
click at [388, 124] on div "The Everyday Millionaire and Mindset Matters Podcast 53" at bounding box center [417, 108] width 314 height 40
copy h1 "The Everyday Millionaire and Mindset Matters Podcast"
click at [193, 203] on link "Insights" at bounding box center [198, 208] width 51 height 24
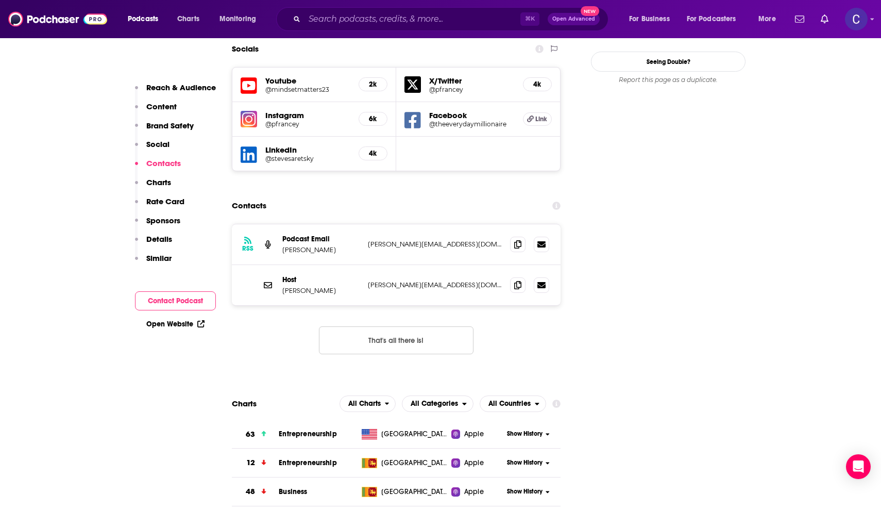
scroll to position [1188, 0]
click at [518, 280] on icon at bounding box center [517, 284] width 7 height 8
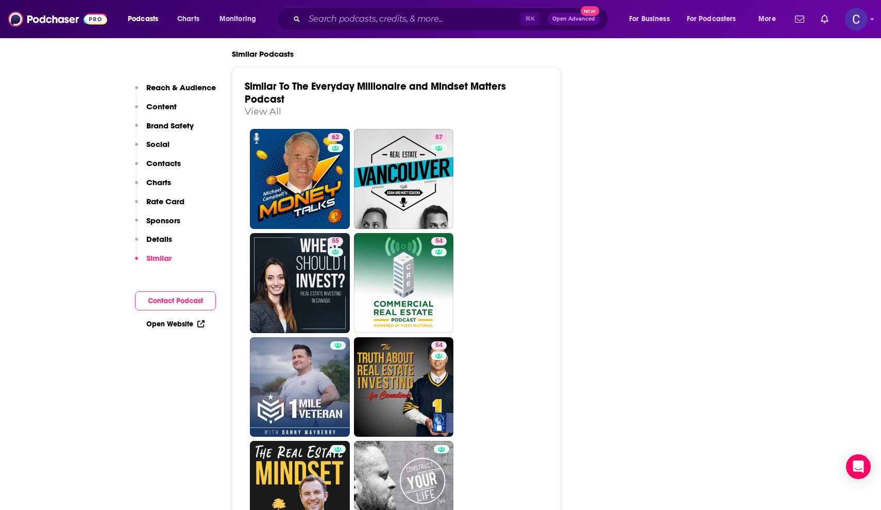
scroll to position [2189, 0]
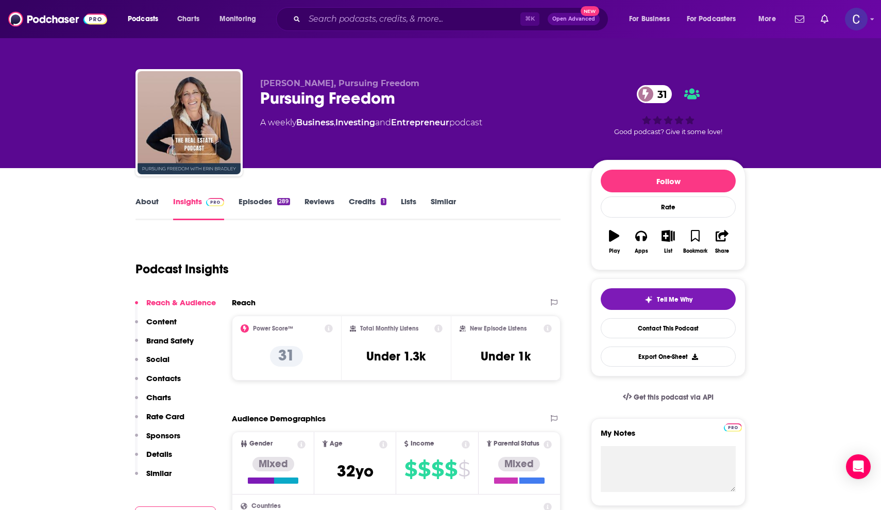
click at [146, 200] on link "About" at bounding box center [147, 208] width 23 height 24
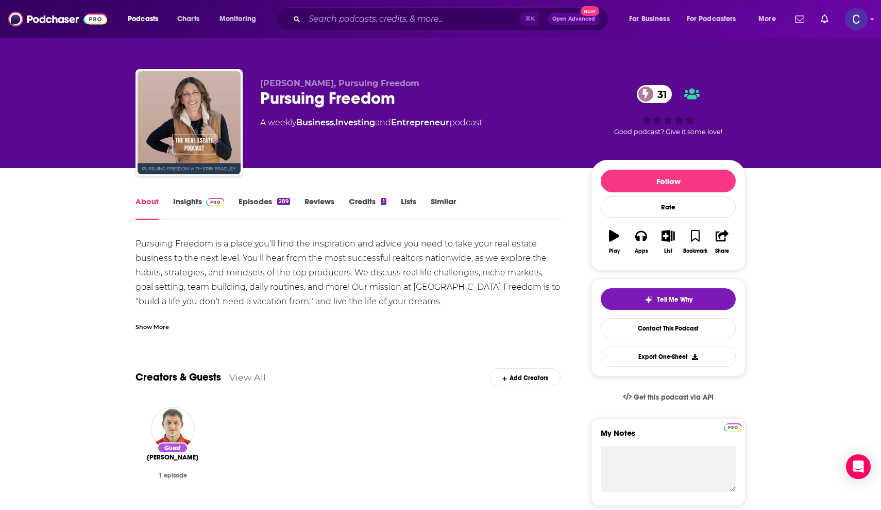
click at [184, 203] on link "Insights" at bounding box center [198, 208] width 51 height 24
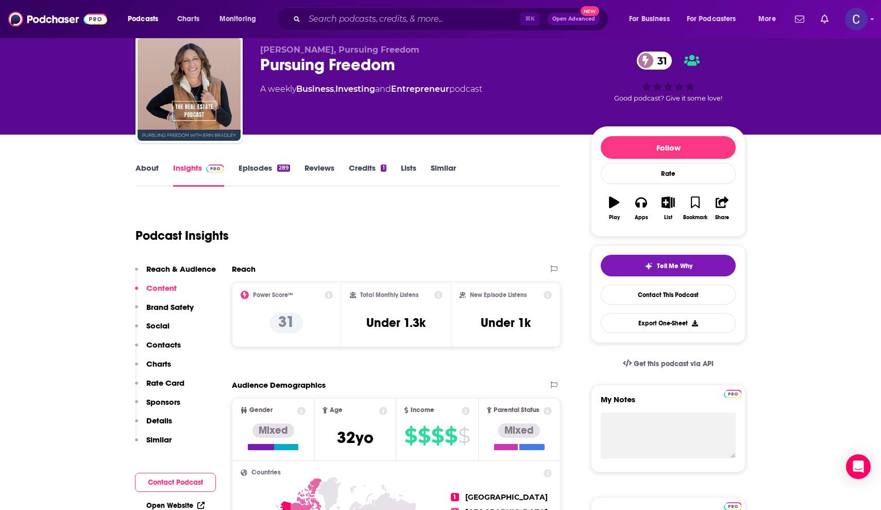
scroll to position [12, 0]
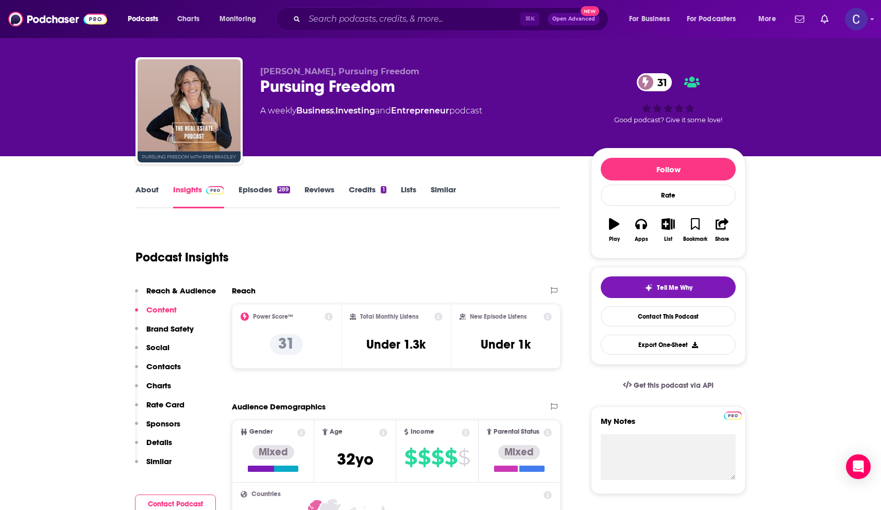
click at [147, 189] on link "About" at bounding box center [147, 196] width 23 height 24
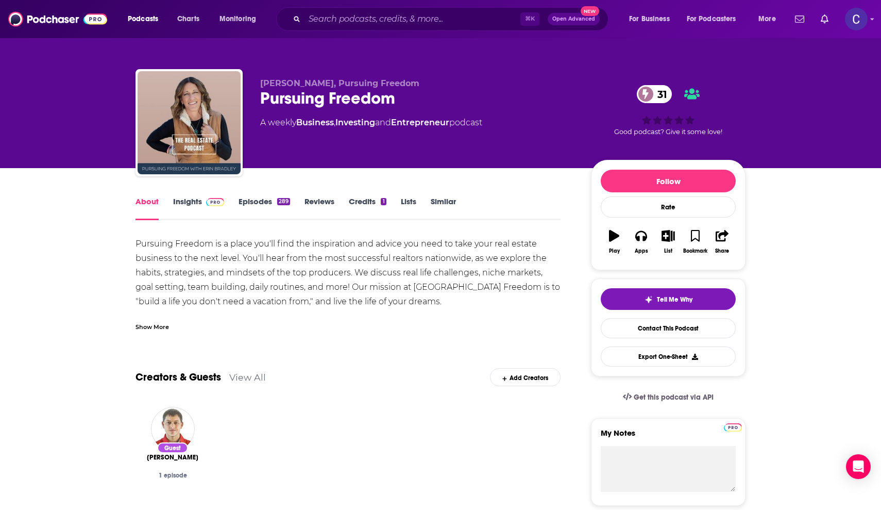
click at [159, 324] on div "Show More" at bounding box center [152, 326] width 33 height 10
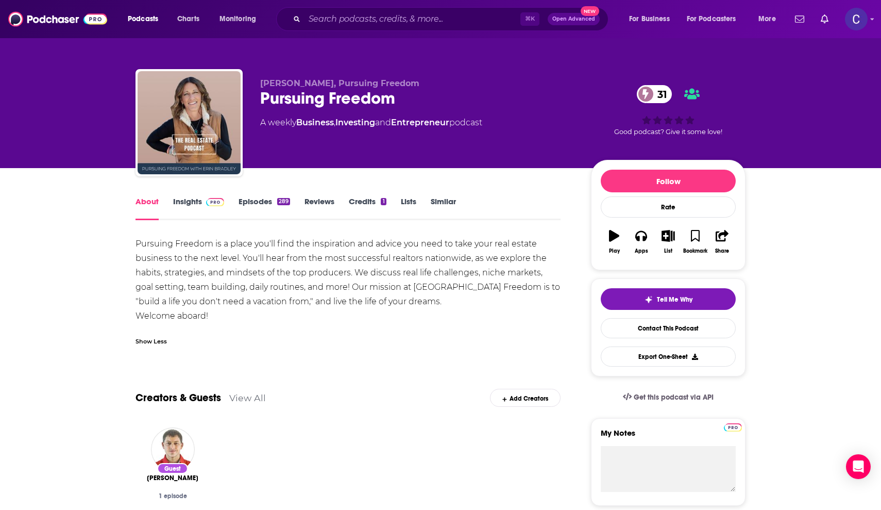
click at [195, 206] on link "Insights" at bounding box center [198, 208] width 51 height 24
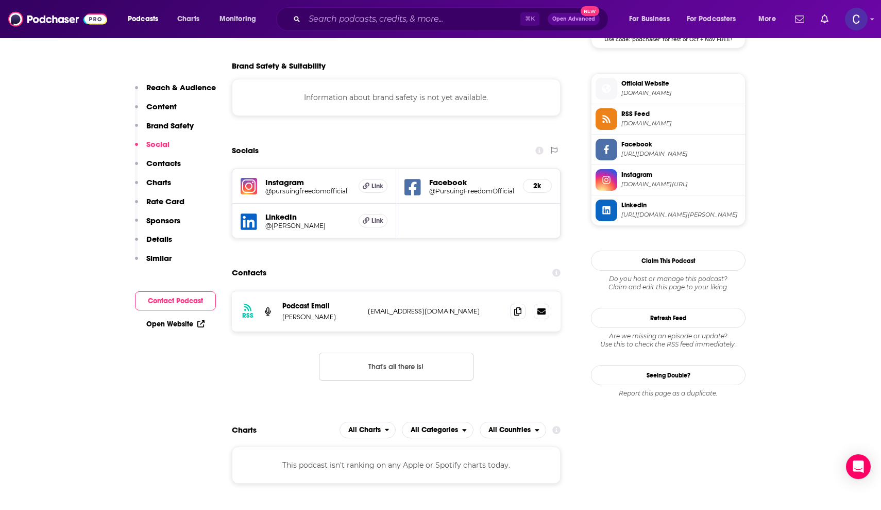
scroll to position [902, 0]
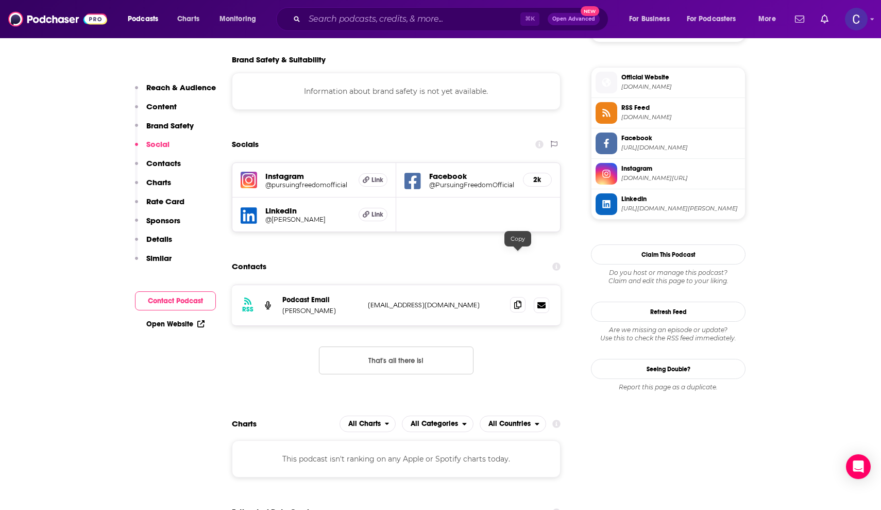
click at [517, 300] on icon at bounding box center [517, 304] width 7 height 8
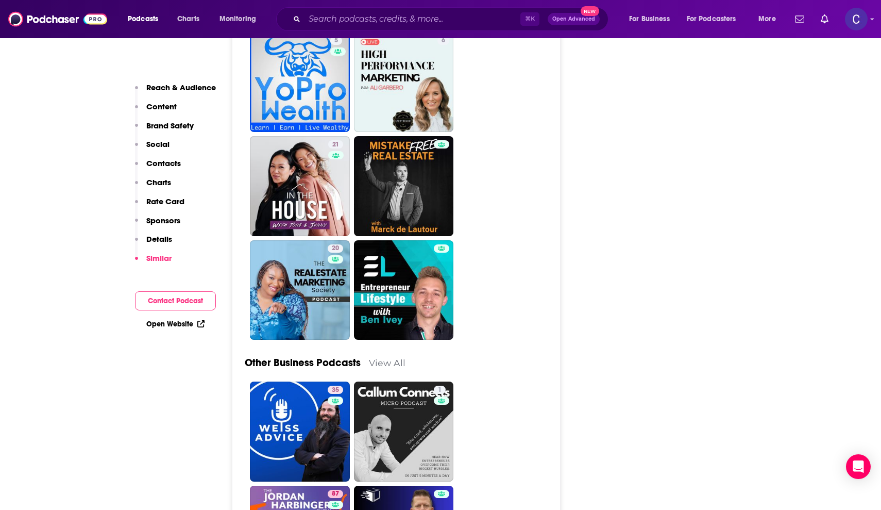
scroll to position [2879, 0]
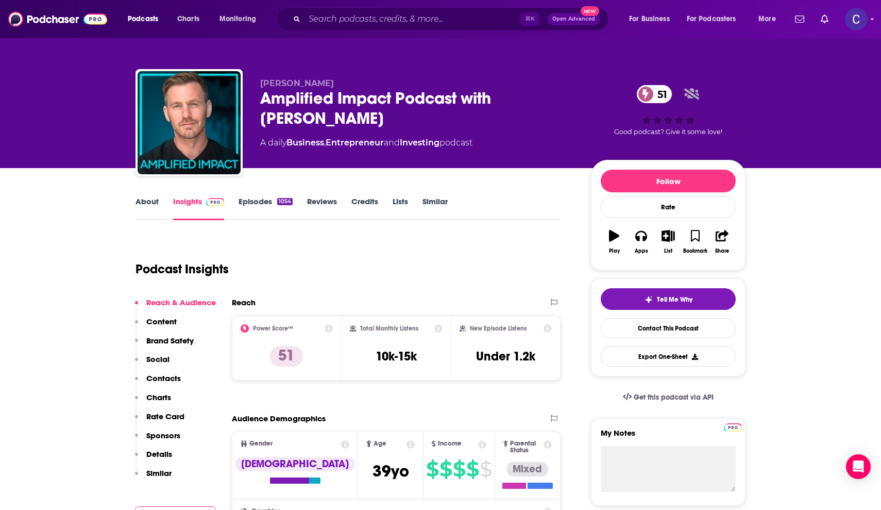
click at [144, 205] on link "About" at bounding box center [147, 208] width 23 height 24
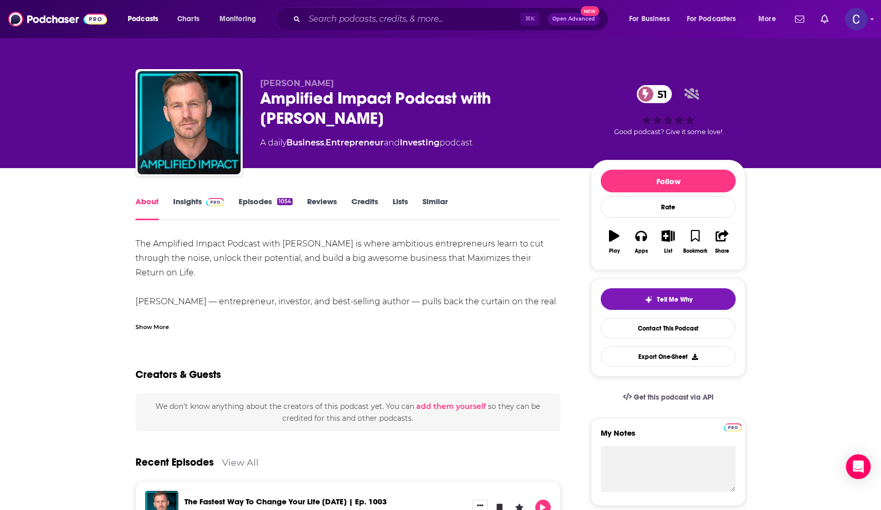
click at [147, 323] on div "Show More" at bounding box center [152, 326] width 33 height 10
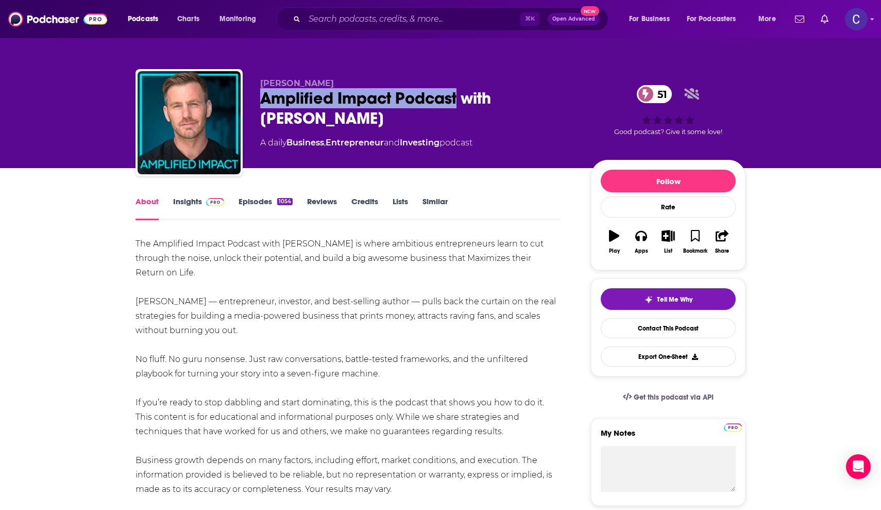
drag, startPoint x: 261, startPoint y: 95, endPoint x: 459, endPoint y: 97, distance: 197.9
click at [459, 97] on div "Amplified Impact Podcast with Anthony Vicino 51" at bounding box center [417, 108] width 314 height 40
copy h1 "Amplified Impact Podcast"
click at [191, 203] on link "Insights" at bounding box center [198, 208] width 51 height 24
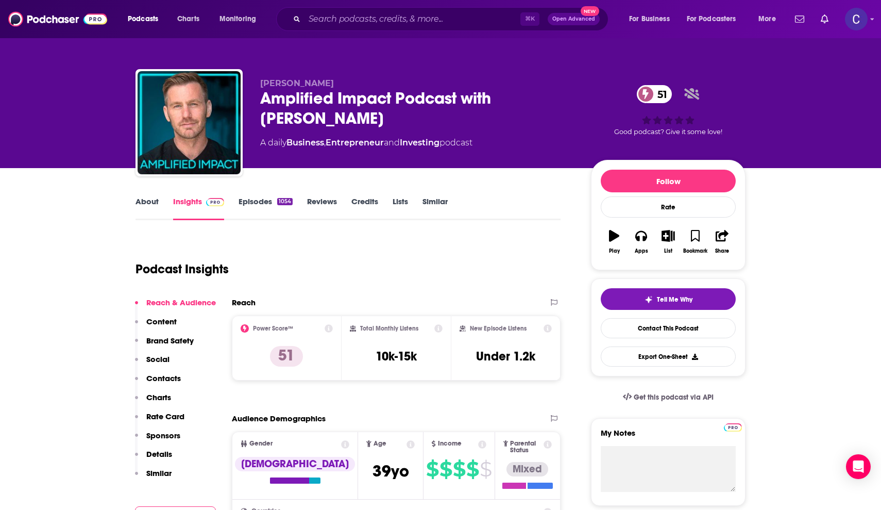
drag, startPoint x: 310, startPoint y: 122, endPoint x: 253, endPoint y: 97, distance: 62.3
click at [253, 97] on div "Anthony Vicino Amplified Impact Podcast with Anthony Vicino 51 A daily Business…" at bounding box center [441, 124] width 610 height 111
copy h2 "Amplified Impact Podcast with [PERSON_NAME]"
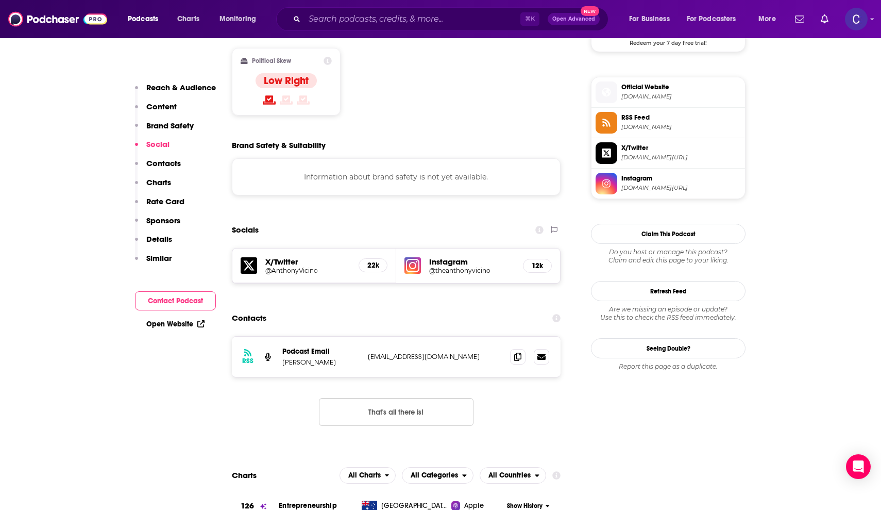
scroll to position [811, 0]
click at [517, 351] on icon at bounding box center [517, 355] width 7 height 8
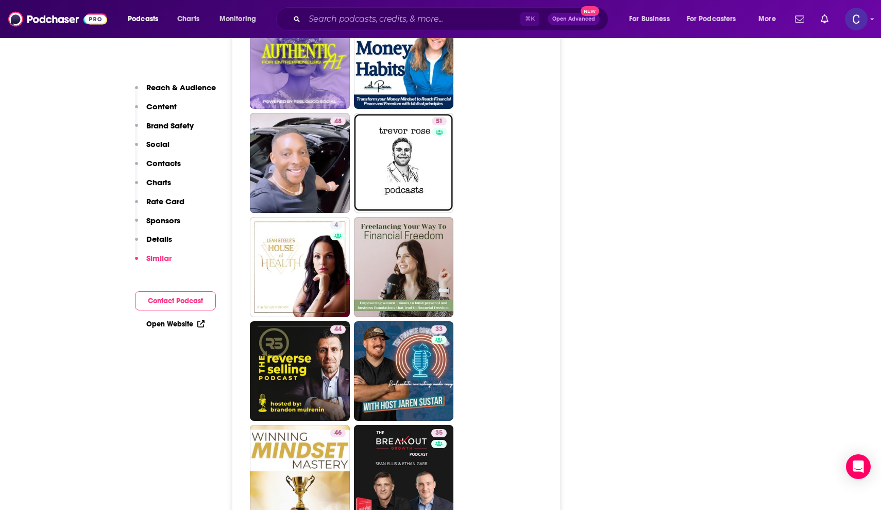
scroll to position [2437, 0]
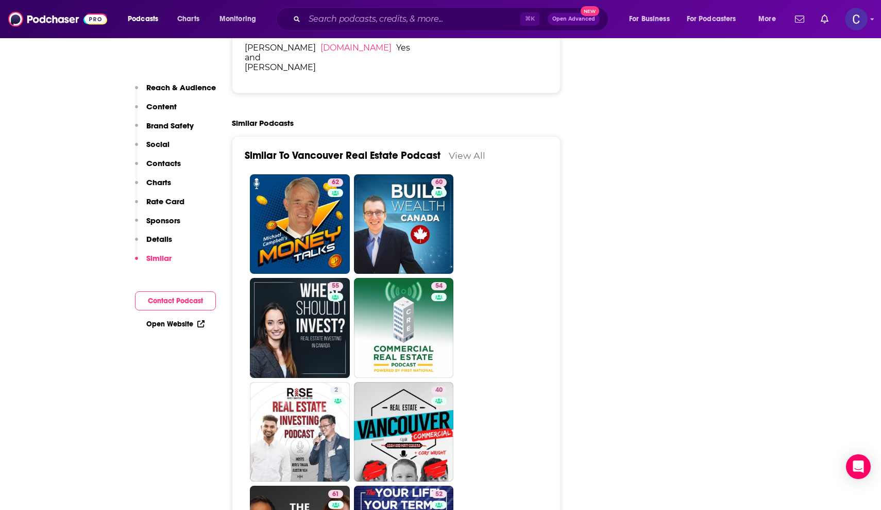
scroll to position [1977, 0]
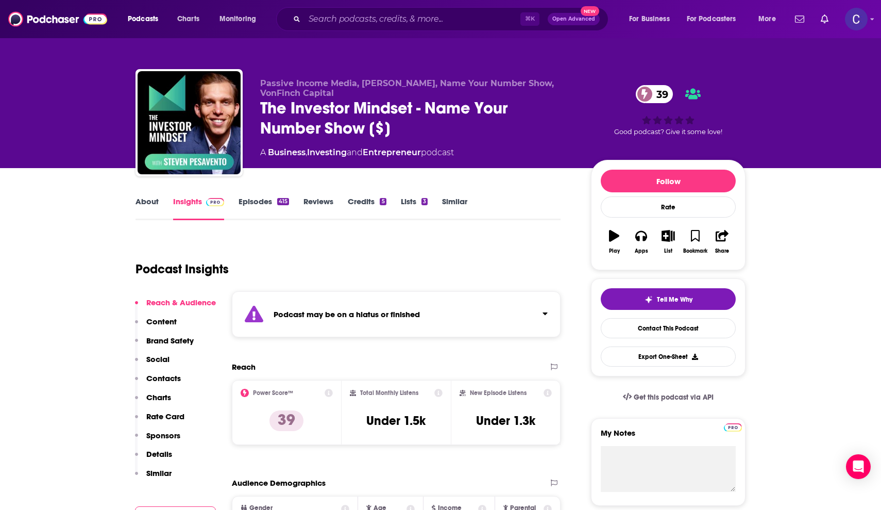
click at [150, 202] on link "About" at bounding box center [147, 208] width 23 height 24
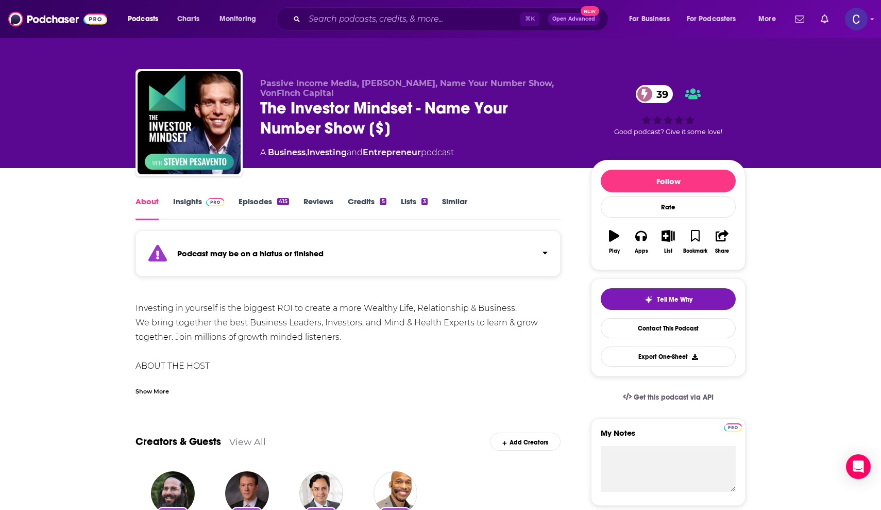
click at [180, 200] on link "Insights" at bounding box center [198, 208] width 51 height 24
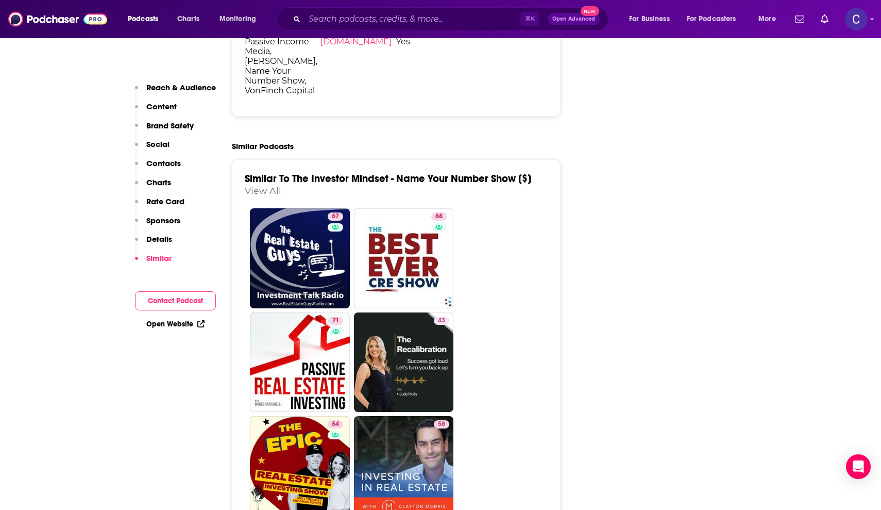
scroll to position [1926, 0]
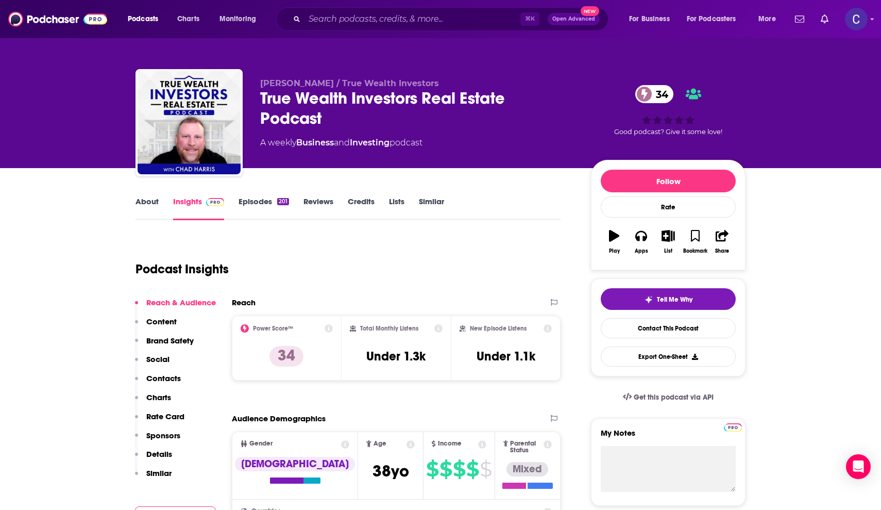
click at [149, 199] on link "About" at bounding box center [147, 208] width 23 height 24
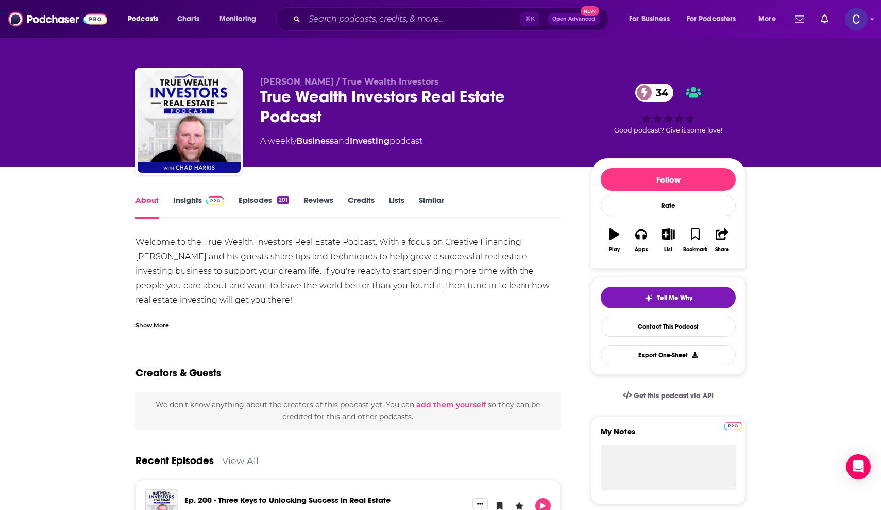
scroll to position [2, 0]
click at [191, 202] on link "Insights" at bounding box center [198, 207] width 51 height 24
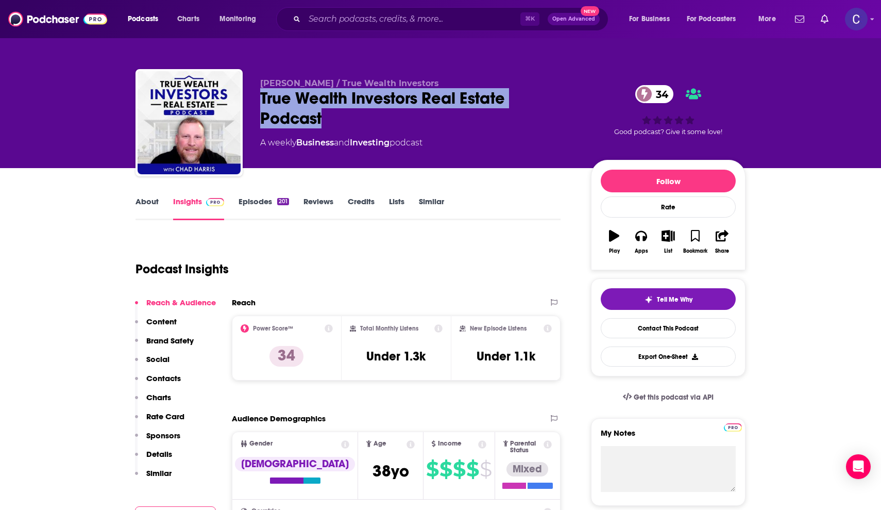
drag, startPoint x: 325, startPoint y: 117, endPoint x: 256, endPoint y: 100, distance: 70.6
click at [256, 100] on div "Chad Harris / True Wealth Investors True Wealth Investors Real Estate Podcast 3…" at bounding box center [441, 124] width 610 height 111
copy h2 "True Wealth Investors Real Estate Podcast"
click at [256, 100] on div "Chad Harris / True Wealth Investors True Wealth Investors Real Estate Podcast 3…" at bounding box center [441, 124] width 610 height 111
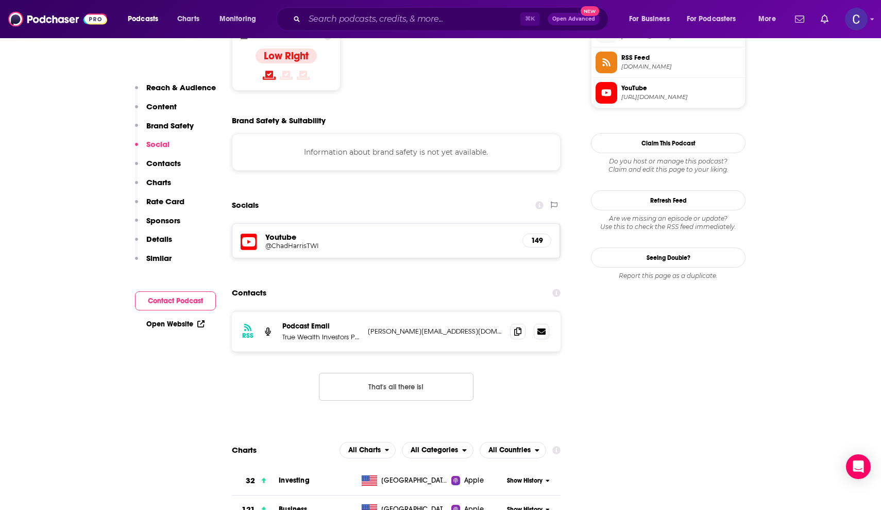
scroll to position [866, 0]
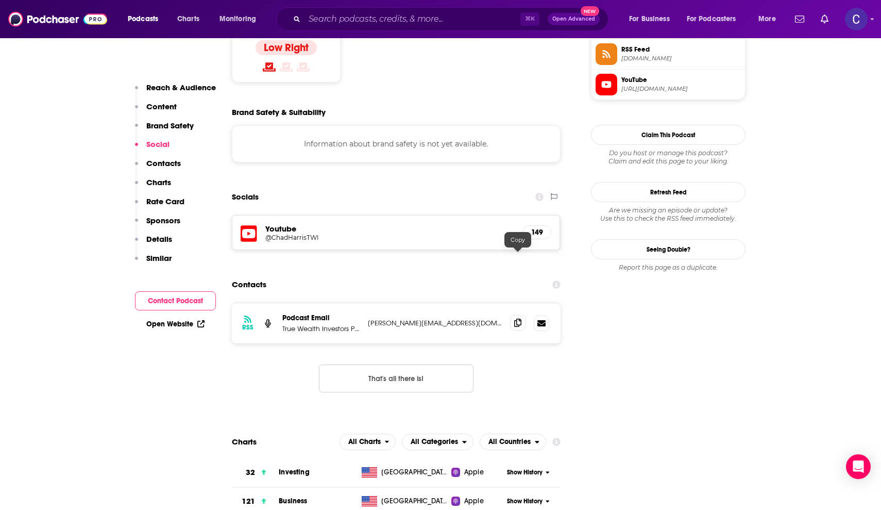
click at [517, 318] on icon at bounding box center [517, 322] width 7 height 8
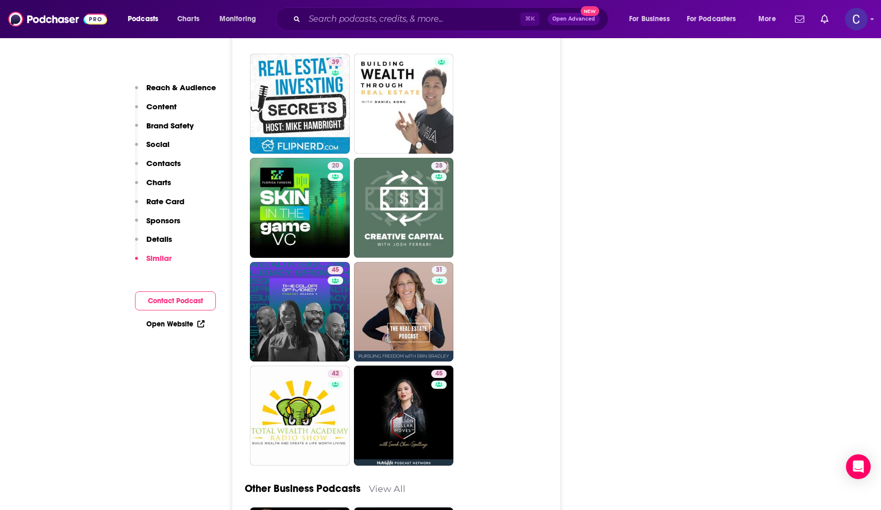
scroll to position [2791, 0]
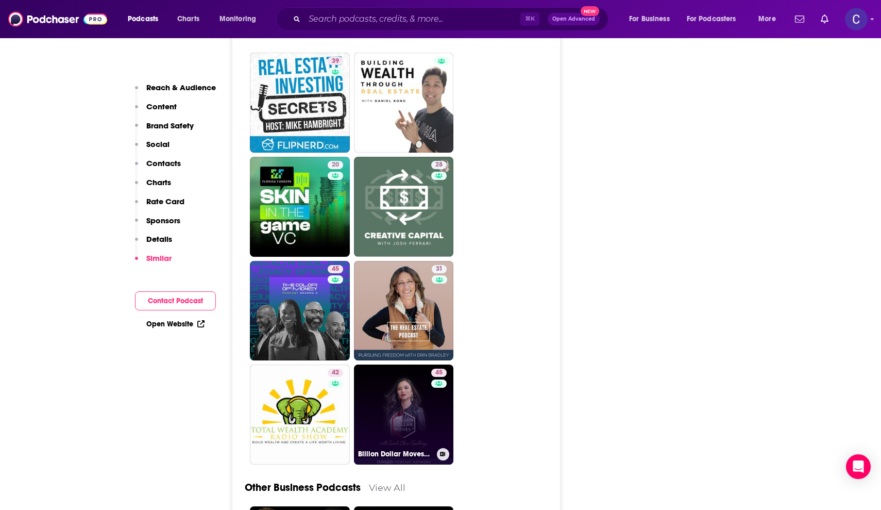
click at [402, 364] on link "45 Billion Dollar Moves™ with Sarah Chen-Spellings | Global Venture Capital" at bounding box center [404, 414] width 100 height 100
type input "https://www.podchaser.com/podcasts/billion-dollar-moves-with-sara-1877957"
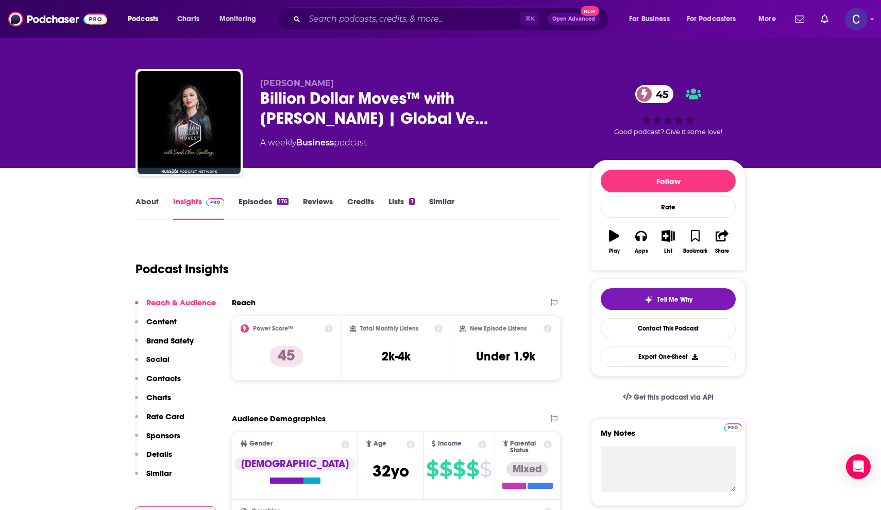
click at [143, 204] on link "About" at bounding box center [147, 208] width 23 height 24
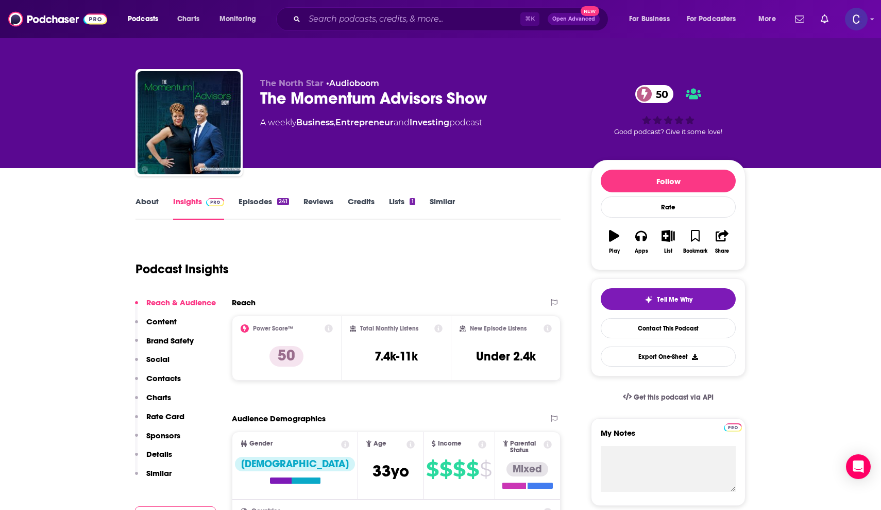
click at [149, 202] on link "About" at bounding box center [147, 208] width 23 height 24
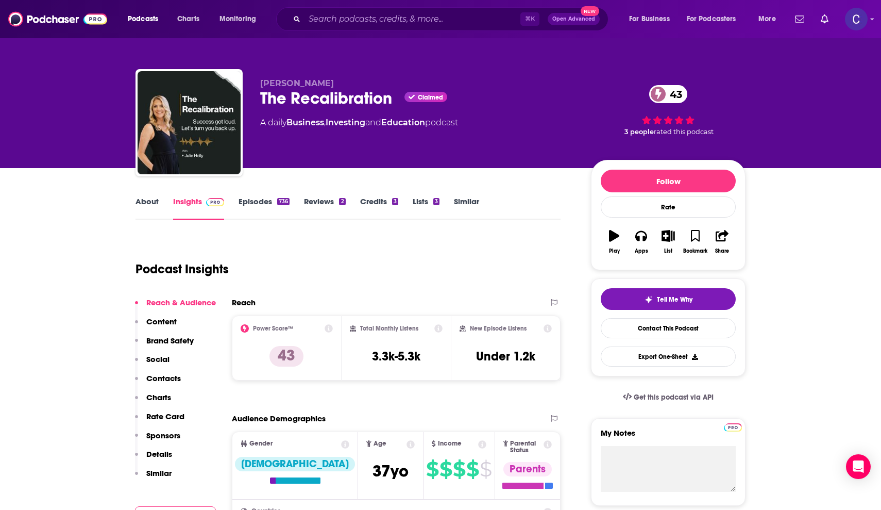
click at [138, 203] on link "About" at bounding box center [147, 208] width 23 height 24
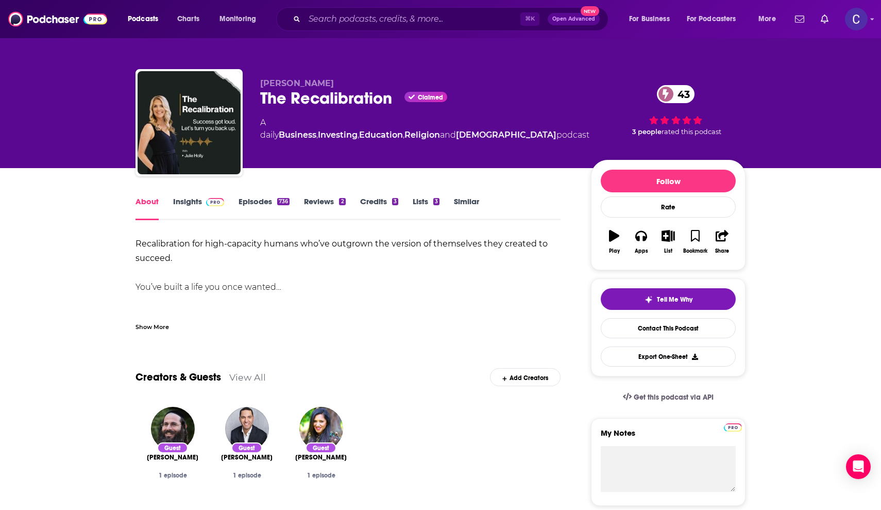
click at [154, 326] on div "Show More" at bounding box center [152, 326] width 33 height 10
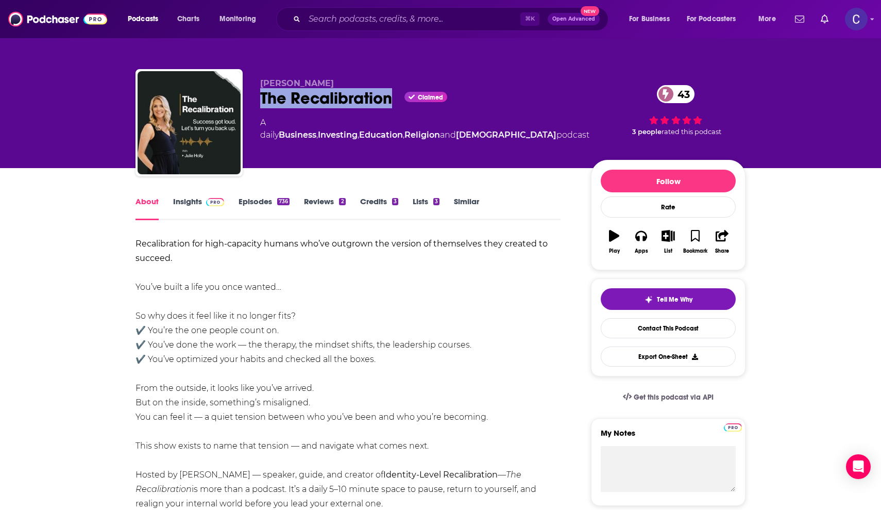
drag, startPoint x: 259, startPoint y: 102, endPoint x: 392, endPoint y: 102, distance: 132.4
click at [392, 102] on div "Julie Holly The Recalibration Claimed 43 A daily Business , Investing , Educati…" at bounding box center [441, 124] width 610 height 111
copy h1 "The Recalibration"
click at [195, 203] on link "Insights" at bounding box center [198, 208] width 51 height 24
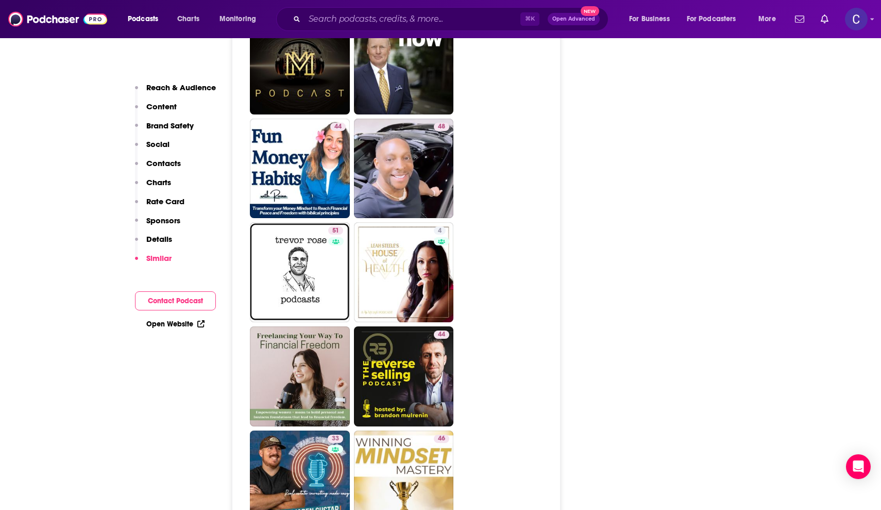
scroll to position [2307, 0]
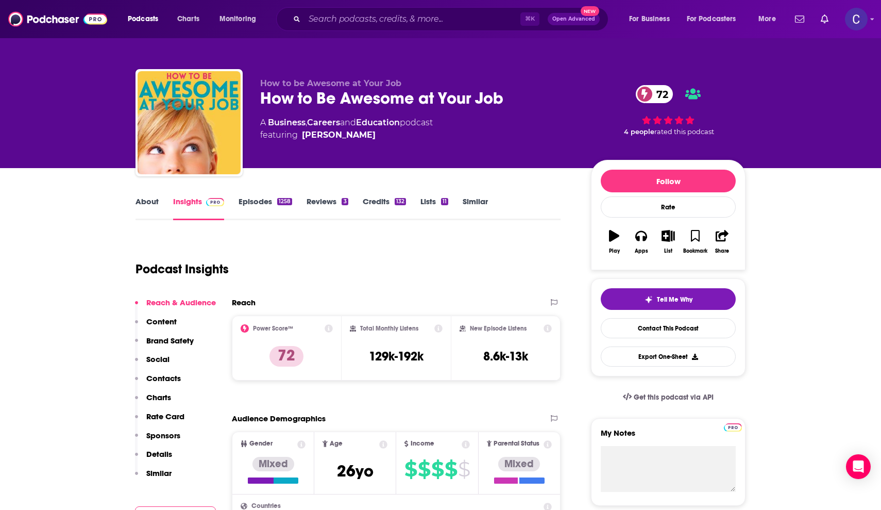
click at [145, 202] on link "About" at bounding box center [147, 208] width 23 height 24
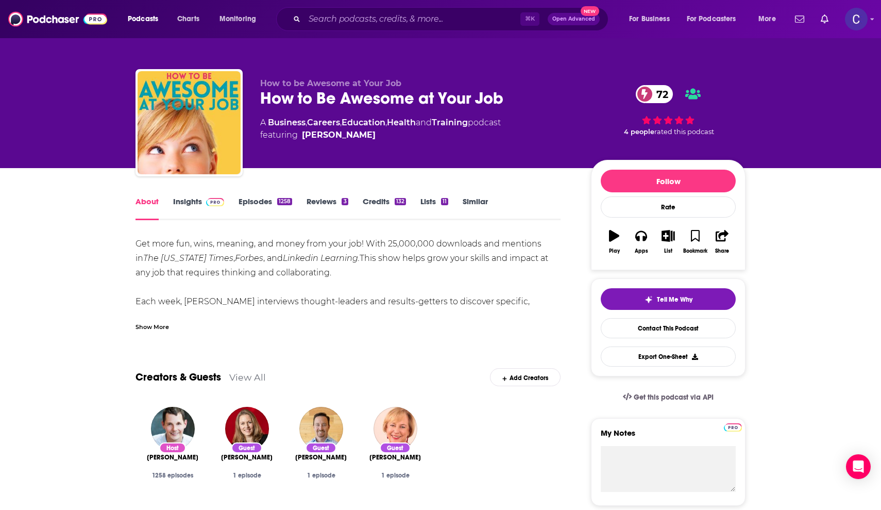
click at [150, 324] on div "Show More" at bounding box center [152, 326] width 33 height 10
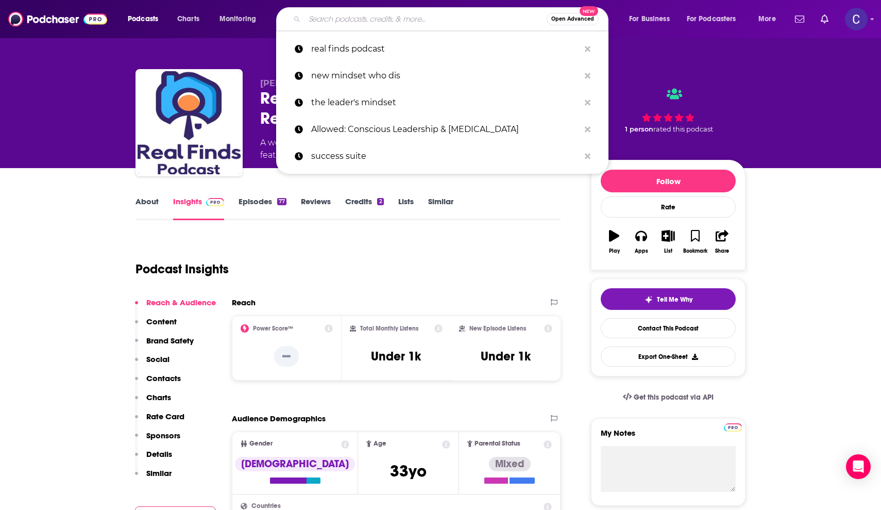
click at [347, 24] on input "Search podcasts, credits, & more..." at bounding box center [426, 19] width 242 height 16
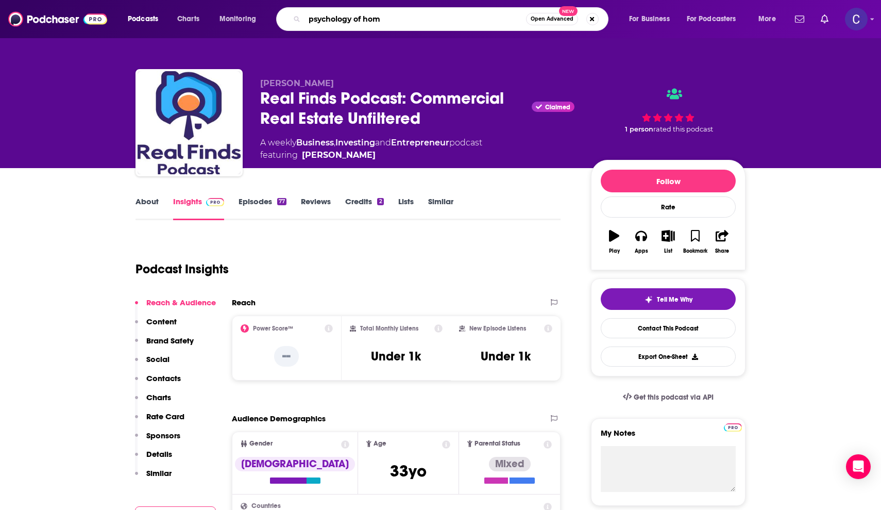
type input "psychology of home"
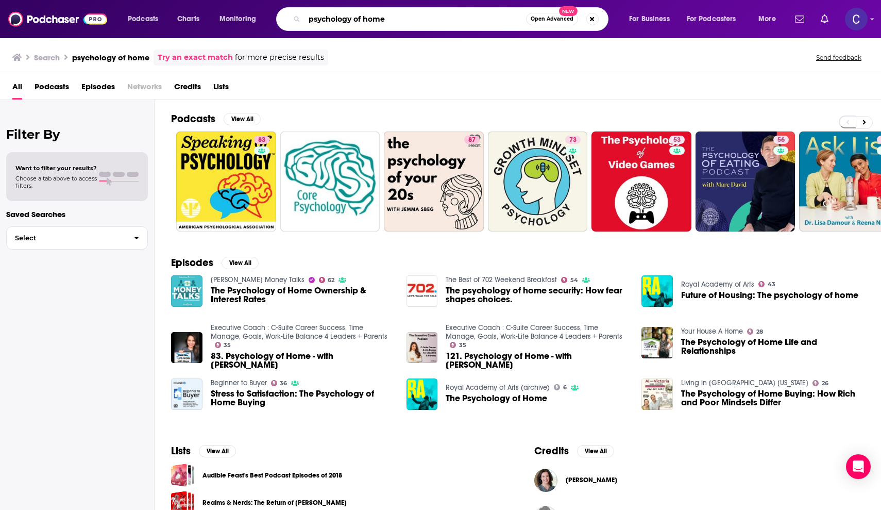
click at [349, 21] on input "psychology of home" at bounding box center [416, 19] width 222 height 16
type input "psychologie of home"
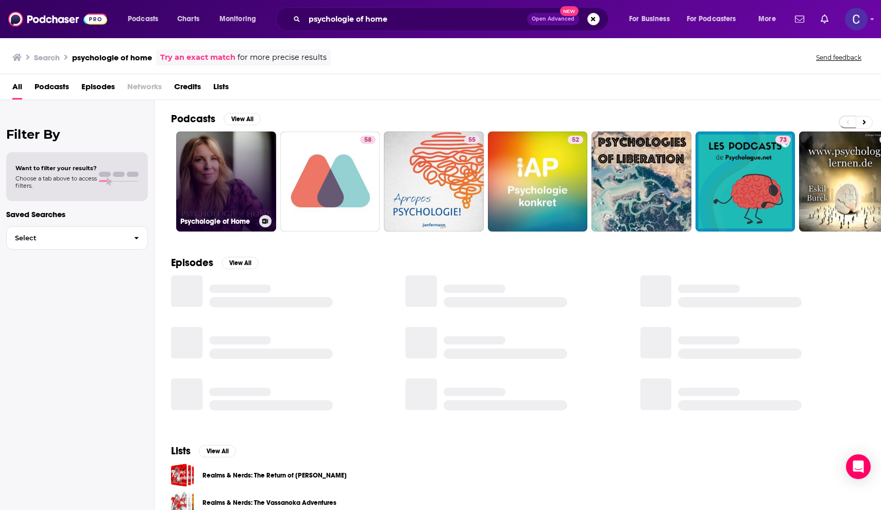
click at [243, 204] on link "Psychologie of Home" at bounding box center [226, 181] width 100 height 100
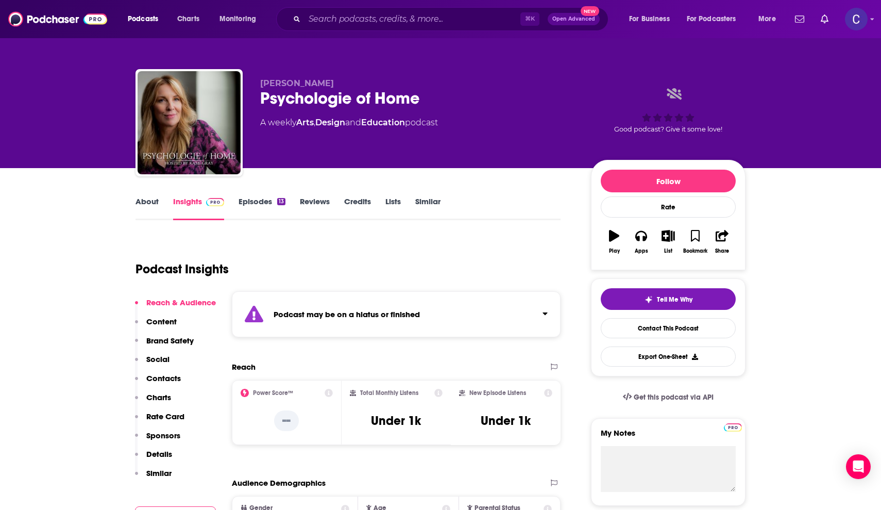
click at [150, 198] on link "About" at bounding box center [147, 208] width 23 height 24
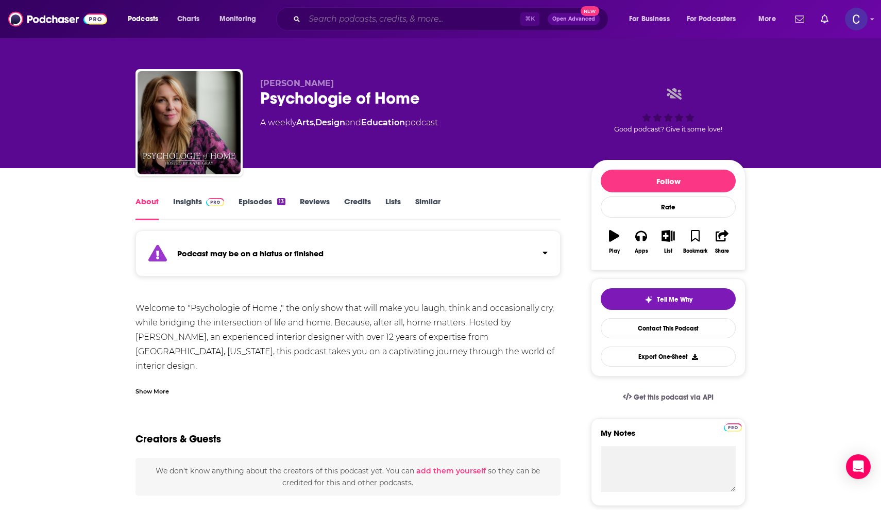
click at [354, 17] on input "Search podcasts, credits, & more..." at bounding box center [413, 19] width 216 height 16
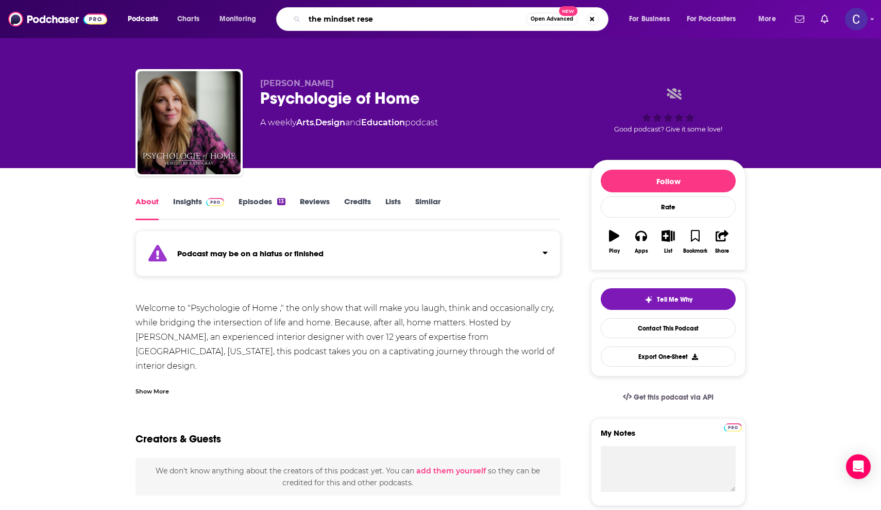
type input "the mindset reset"
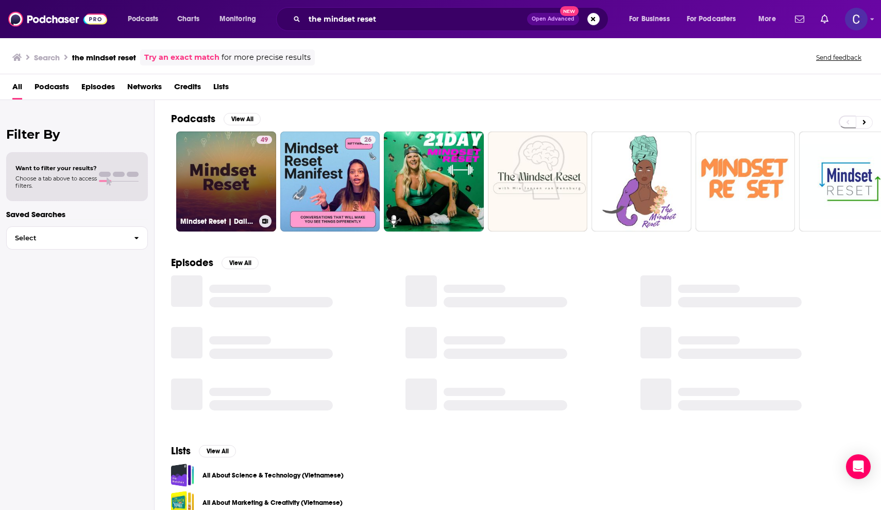
click at [203, 167] on link "49 Mindset Reset | Daily Motivation" at bounding box center [226, 181] width 100 height 100
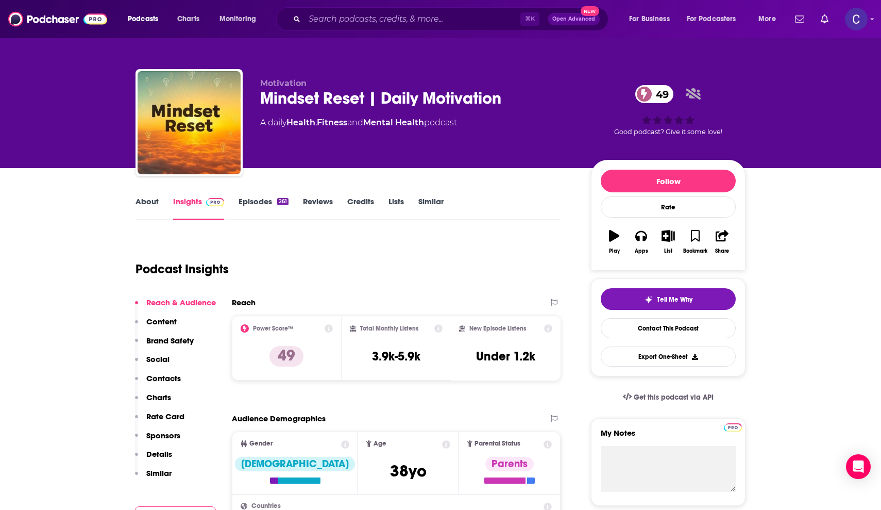
click at [150, 203] on link "About" at bounding box center [147, 208] width 23 height 24
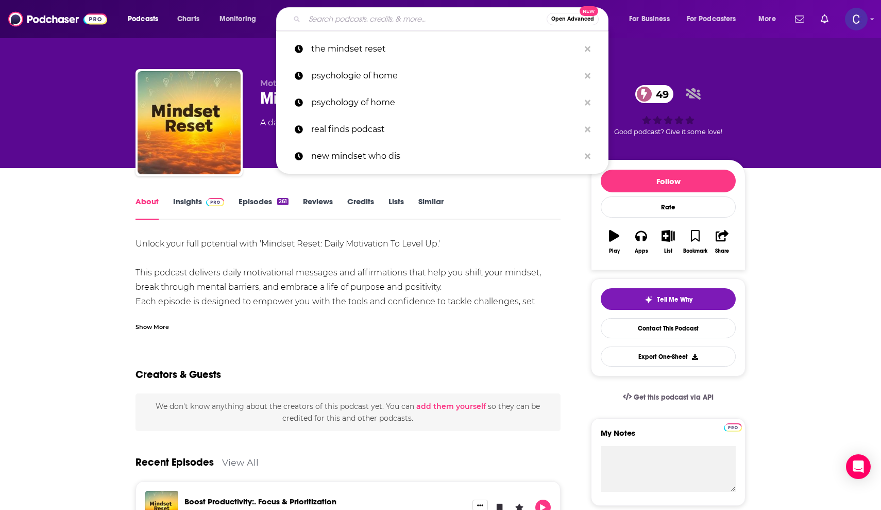
click at [389, 21] on input "Search podcasts, credits, & more..." at bounding box center [426, 19] width 242 height 16
paste input "The Mindset & Motivation Podcast"
type input "The Mindset & Motivation Podcast"
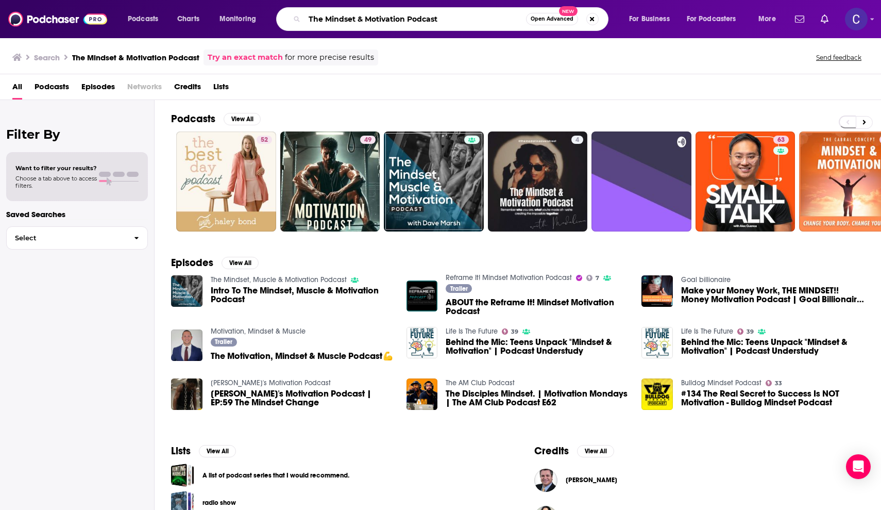
drag, startPoint x: 445, startPoint y: 20, endPoint x: 283, endPoint y: 20, distance: 161.3
click at [283, 20] on div "The Mindset & Motivation Podcast Open Advanced New" at bounding box center [442, 19] width 332 height 24
type input "high performance mindset"
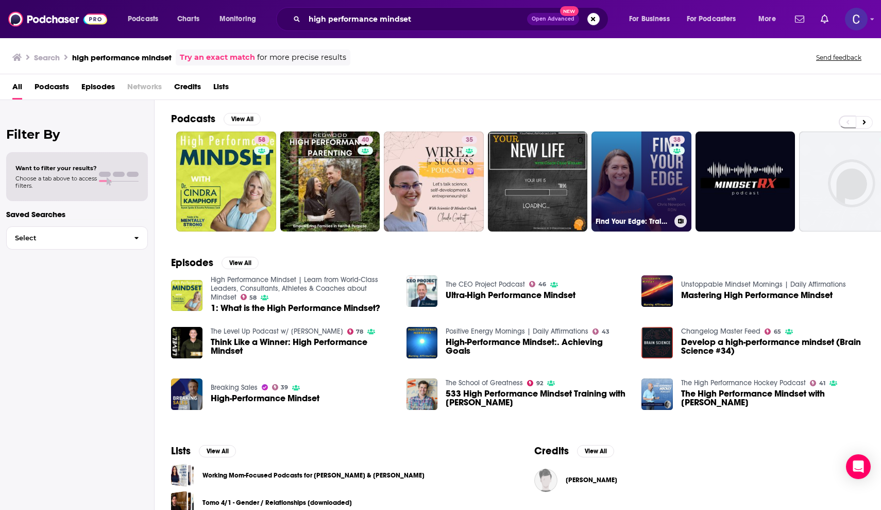
click at [633, 169] on link "38 Find Your Edge: Training, Sports Nutrition & Mindset Tools for Endurance Ath…" at bounding box center [642, 181] width 100 height 100
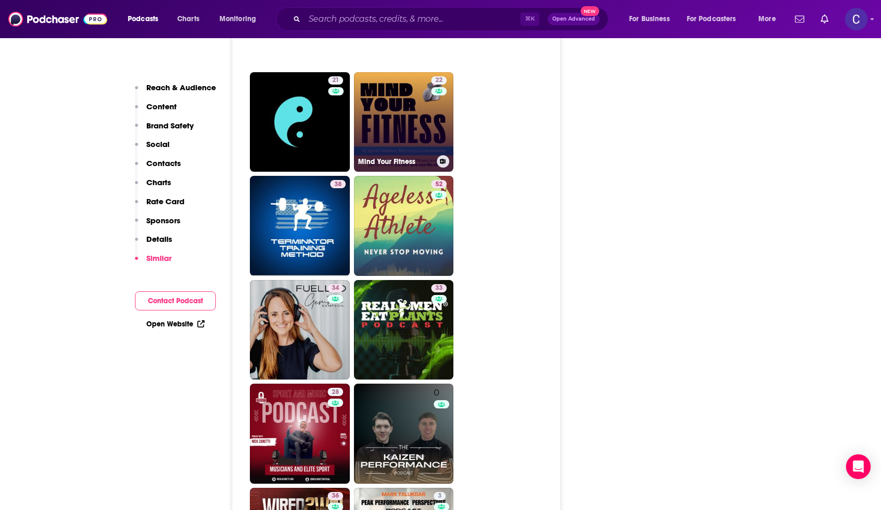
scroll to position [2259, 0]
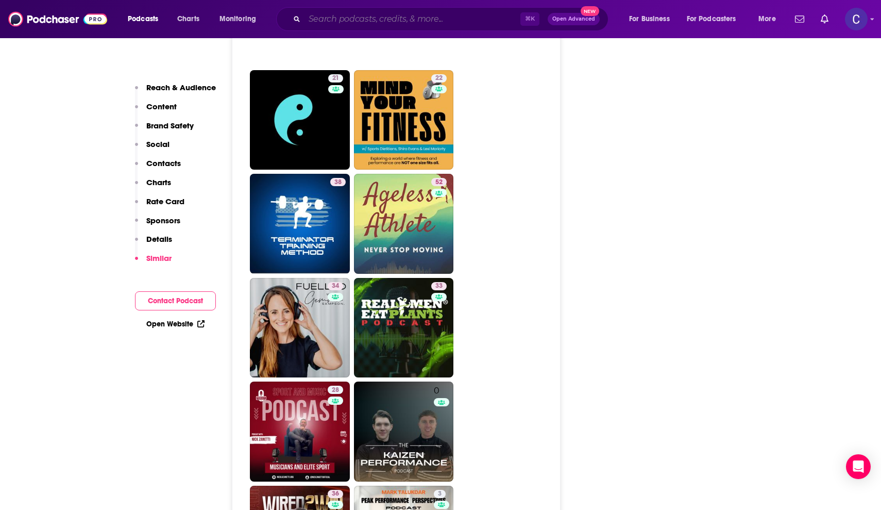
click at [368, 17] on input "Search podcasts, credits, & more..." at bounding box center [413, 19] width 216 height 16
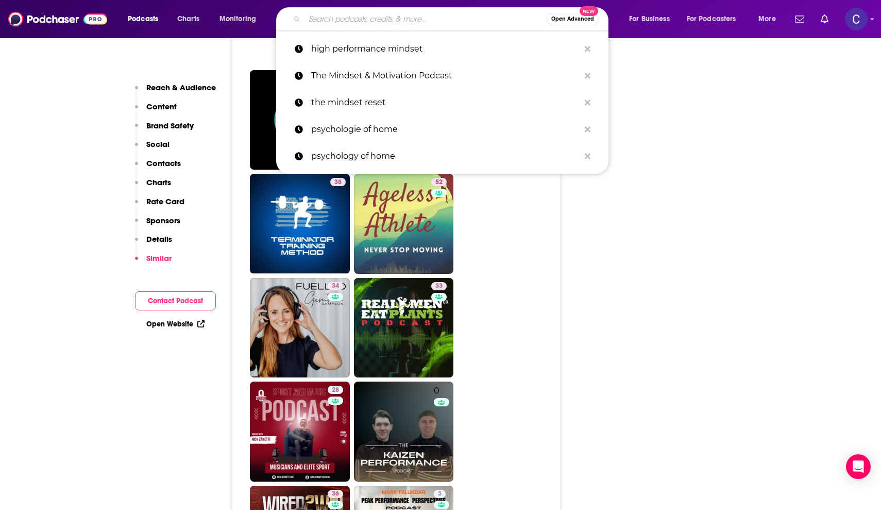
paste input "The Global Leadership Podcast"
type input "The Global Leadership Podcast"
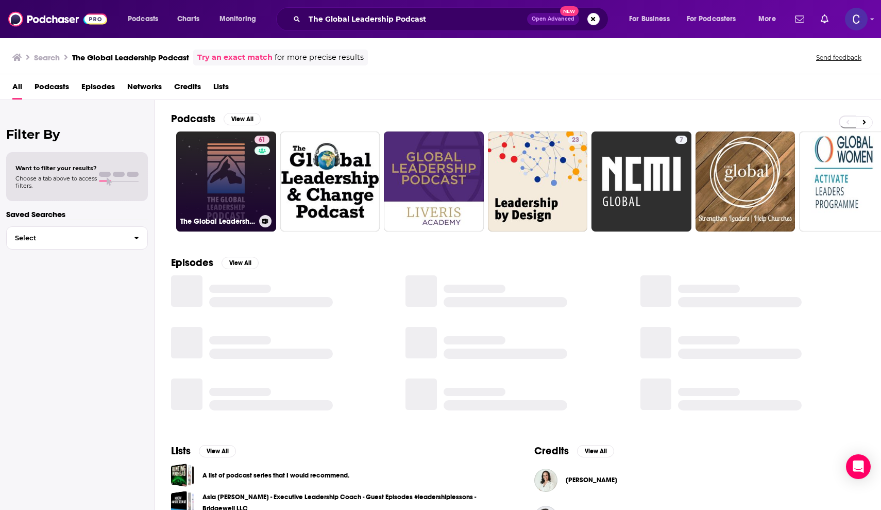
click at [238, 179] on link "61 The Global Leadership Podcast" at bounding box center [226, 181] width 100 height 100
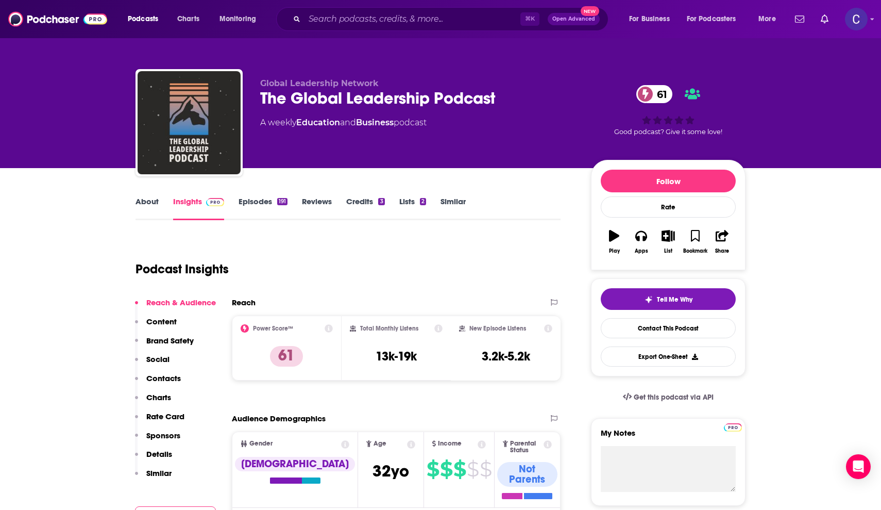
click at [156, 200] on link "About" at bounding box center [147, 208] width 23 height 24
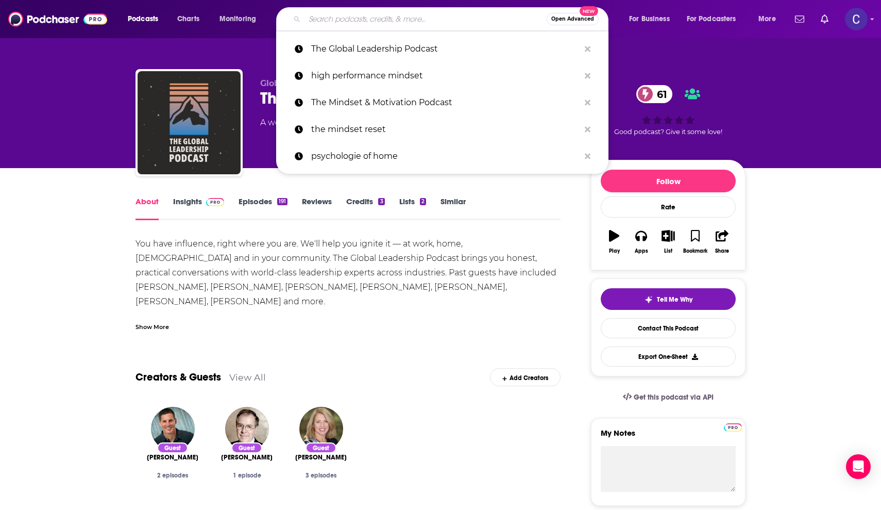
click at [389, 23] on input "Search podcasts, credits, & more..." at bounding box center [426, 19] width 242 height 16
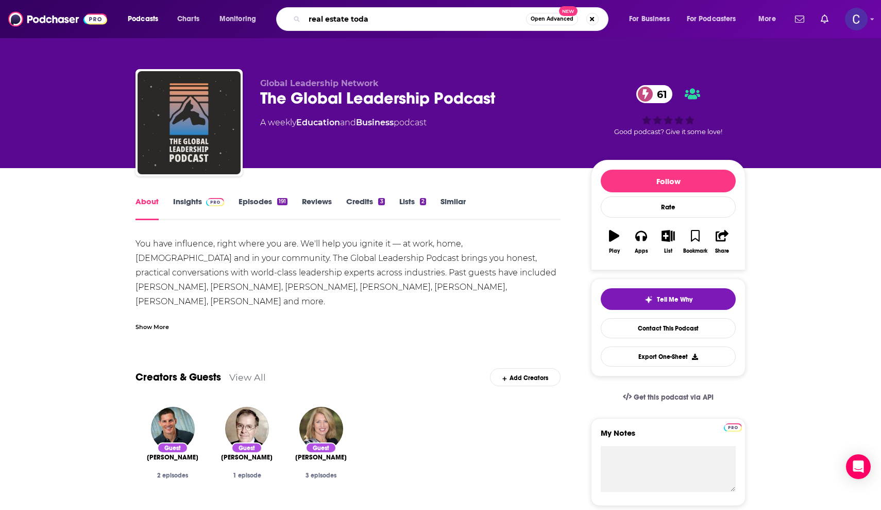
type input "real estate [DATE]"
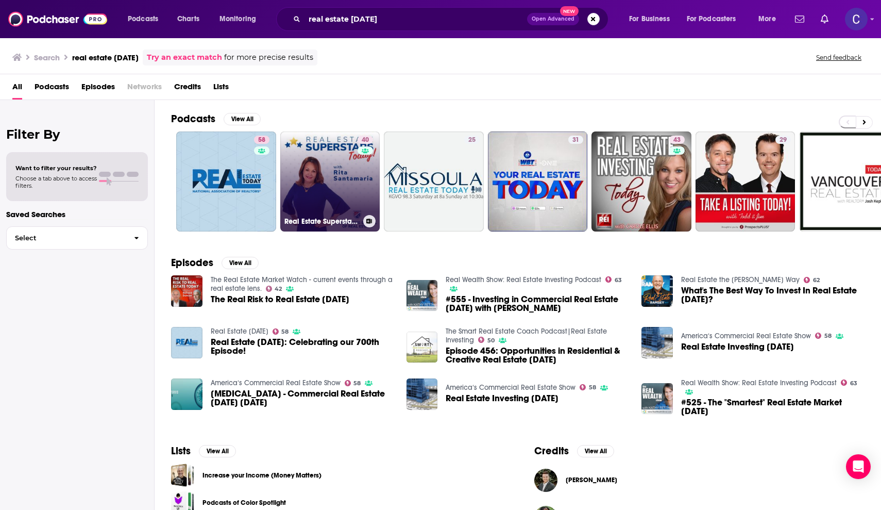
click at [365, 194] on div "40" at bounding box center [367, 175] width 18 height 79
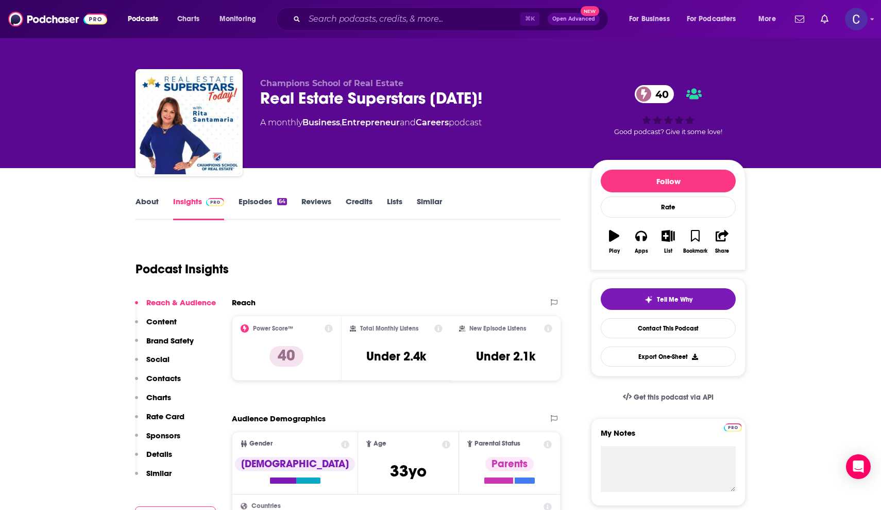
click at [150, 203] on link "About" at bounding box center [147, 208] width 23 height 24
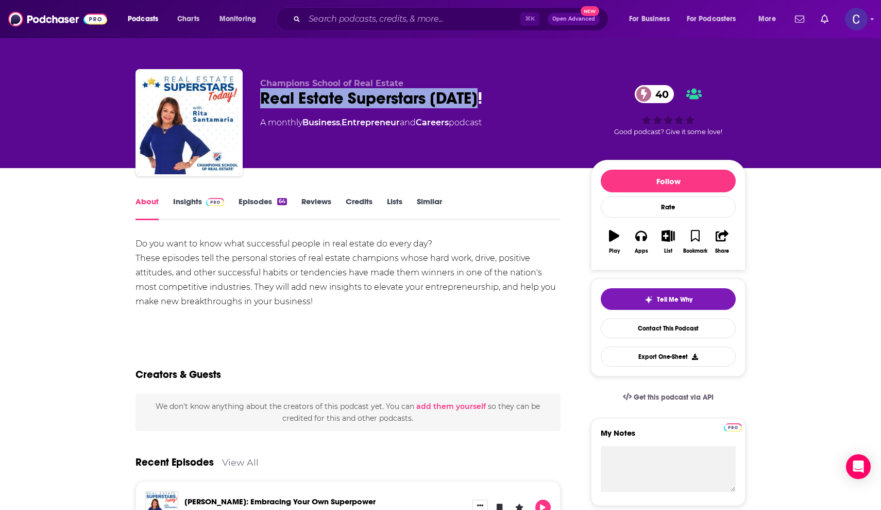
drag, startPoint x: 484, startPoint y: 98, endPoint x: 259, endPoint y: 101, distance: 225.8
click at [259, 101] on div "Champions School of Real Estate Real Estate Superstars [DATE]! 40 A monthly Bus…" at bounding box center [441, 124] width 610 height 111
copy h1 "Real Estate Superstars [DATE]!"
click at [189, 200] on link "Insights" at bounding box center [198, 208] width 51 height 24
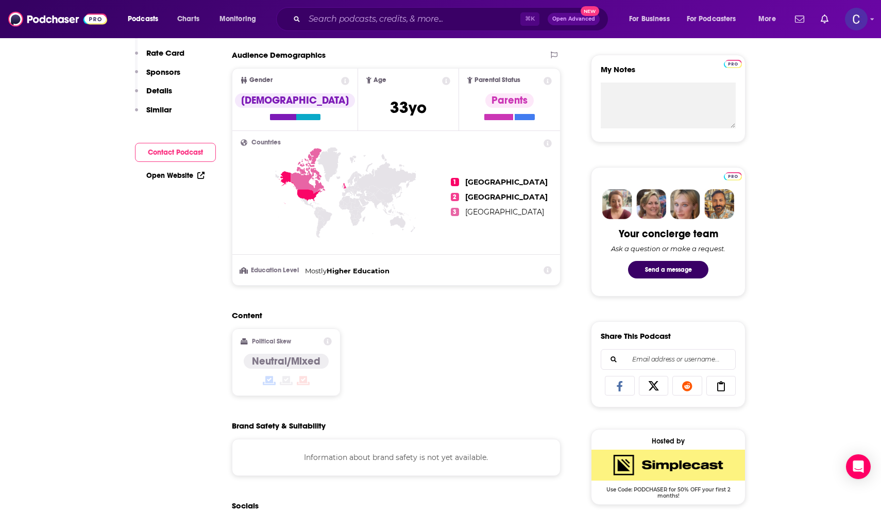
scroll to position [24, 0]
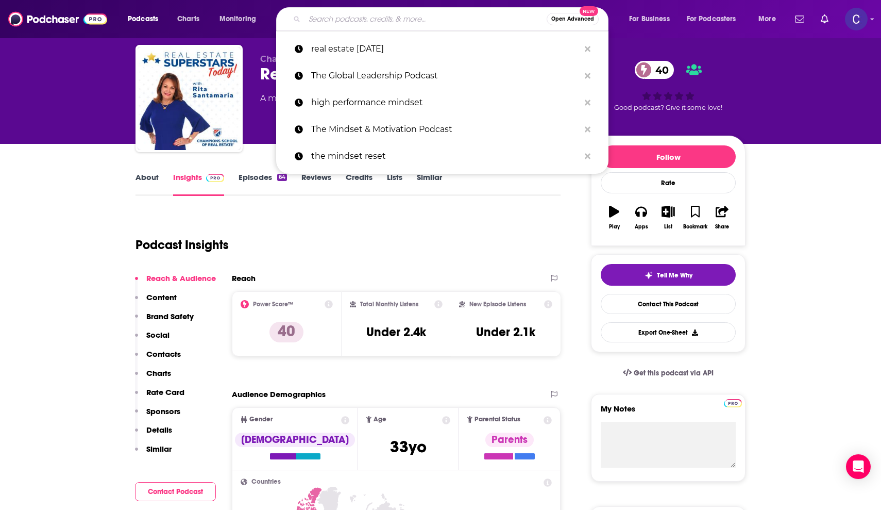
click at [371, 18] on input "Search podcasts, credits, & more..." at bounding box center [426, 19] width 242 height 16
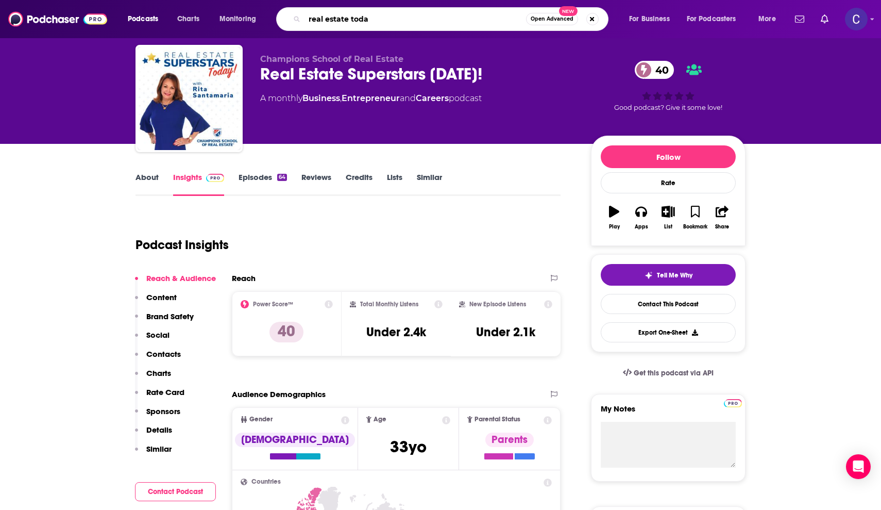
type input "real estate [DATE]"
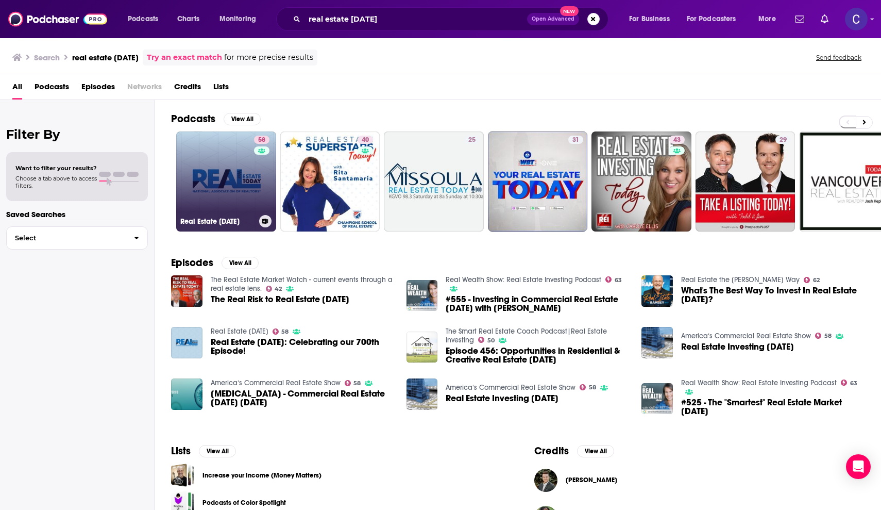
click at [222, 187] on link "58 Real Estate [DATE]" at bounding box center [226, 181] width 100 height 100
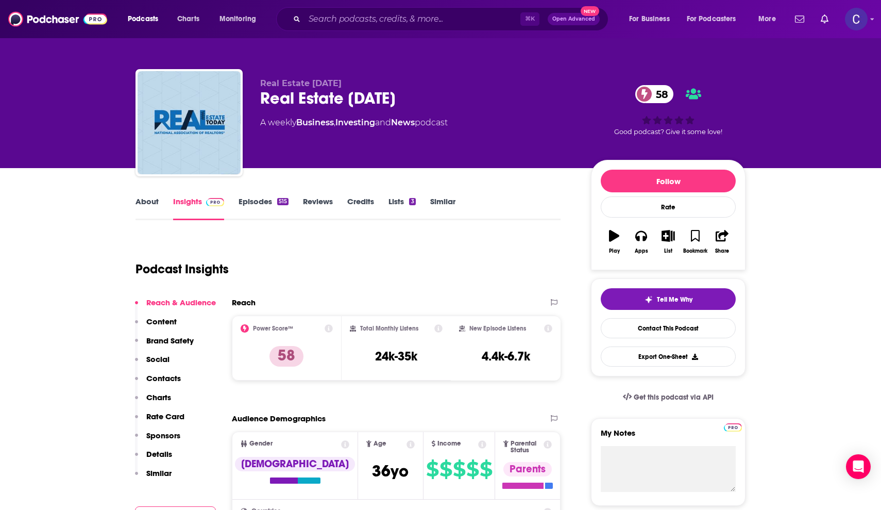
click at [157, 200] on link "About" at bounding box center [147, 208] width 23 height 24
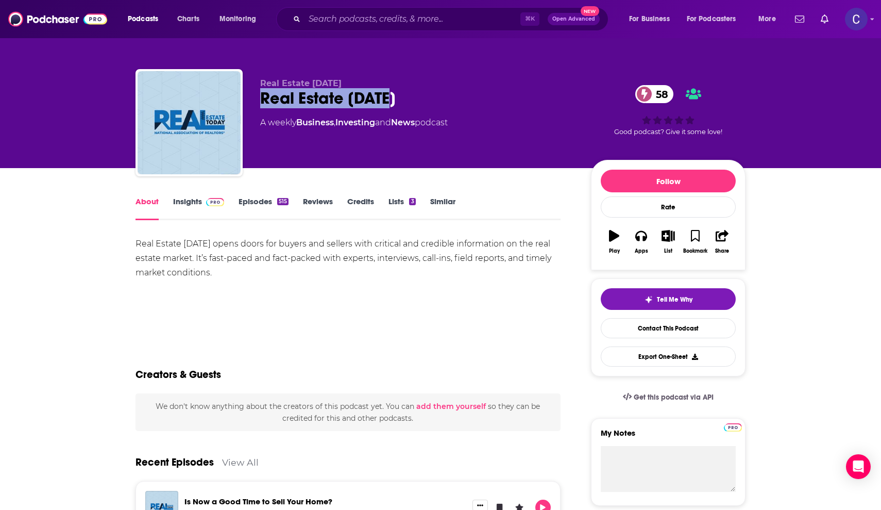
drag, startPoint x: 417, startPoint y: 98, endPoint x: 259, endPoint y: 95, distance: 158.2
click at [259, 95] on div "Real Estate [DATE] Real Estate [DATE] 58 A weekly Business , Investing and News…" at bounding box center [441, 124] width 610 height 111
copy h1 "Real Estate [DATE]"
click at [188, 205] on link "Insights" at bounding box center [198, 208] width 51 height 24
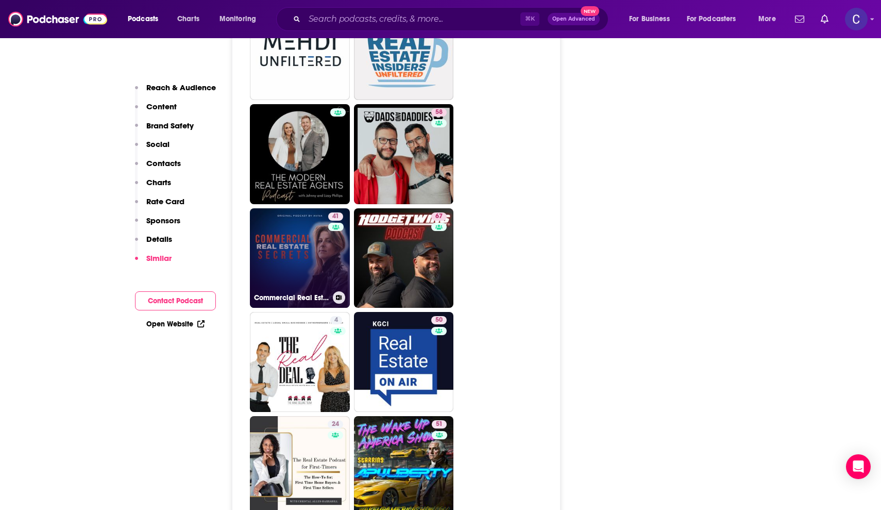
scroll to position [2469, 0]
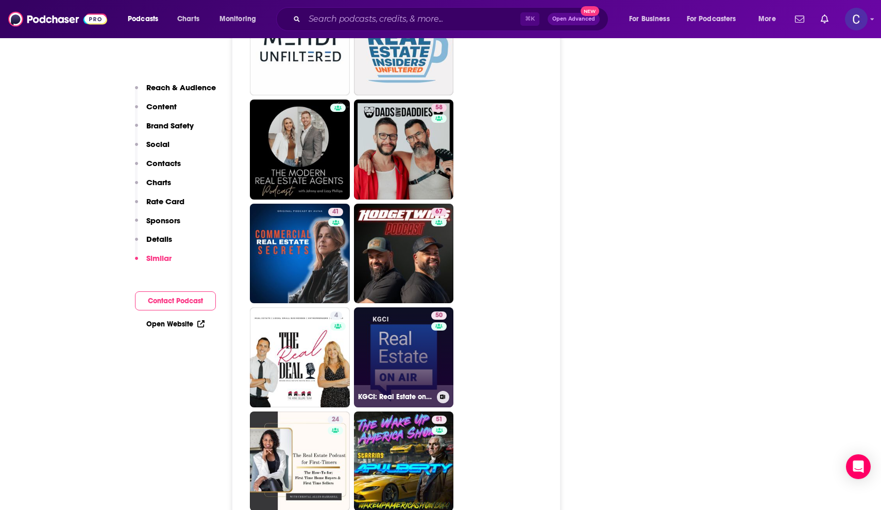
click at [385, 307] on link "50 KGCI: Real Estate on Air" at bounding box center [404, 357] width 100 height 100
type input "[URL][DOMAIN_NAME]"
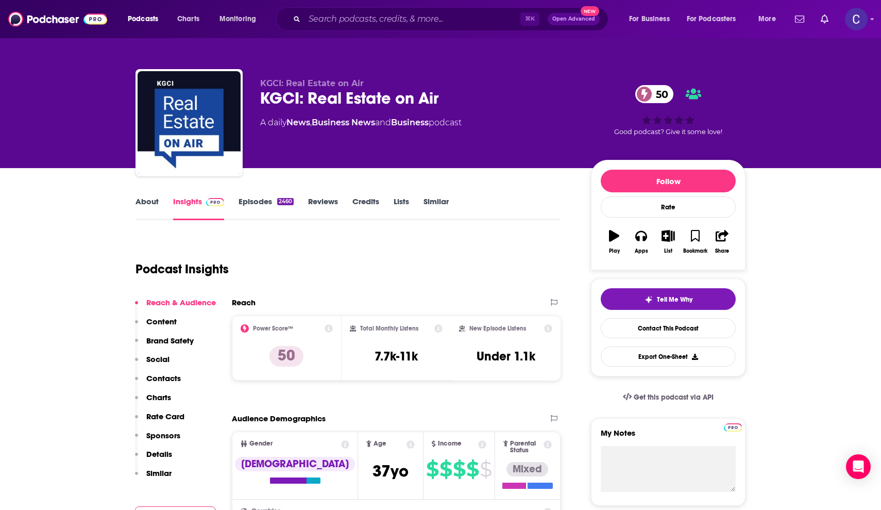
click at [153, 200] on link "About" at bounding box center [147, 208] width 23 height 24
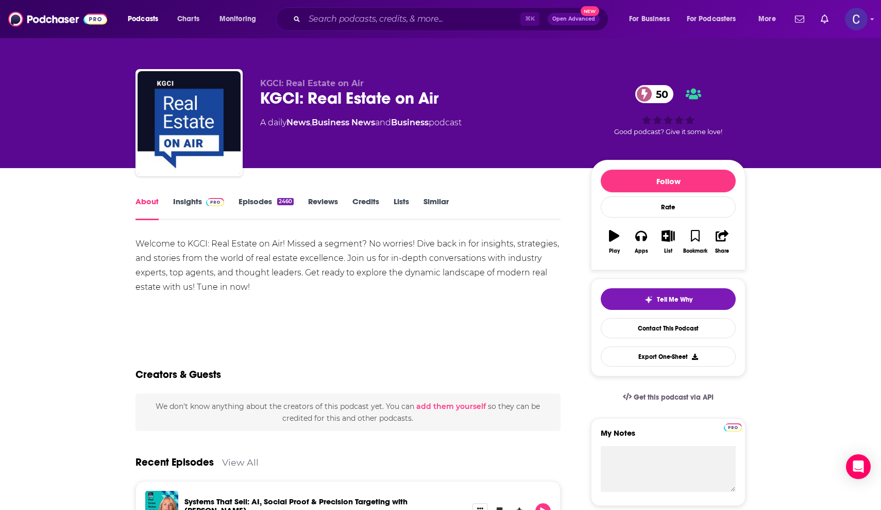
click at [190, 202] on link "Insights" at bounding box center [198, 208] width 51 height 24
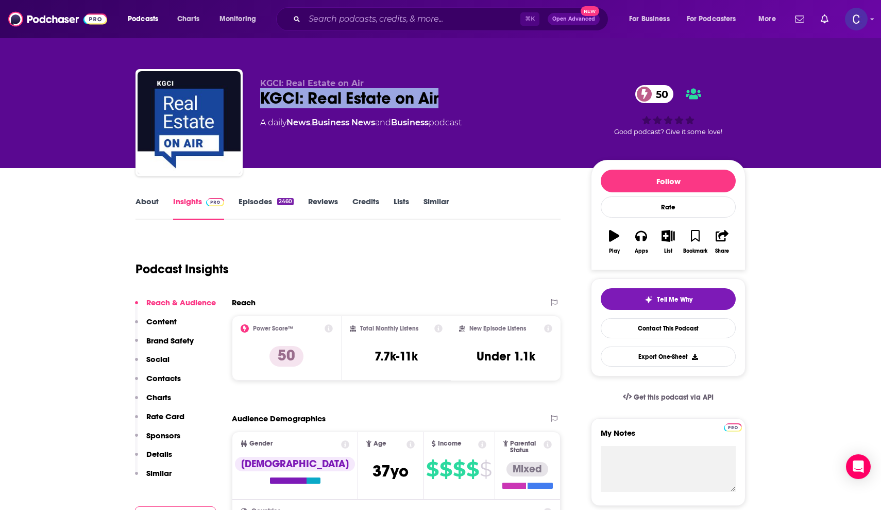
drag, startPoint x: 258, startPoint y: 100, endPoint x: 463, endPoint y: 104, distance: 205.2
click at [463, 104] on div "KGCI: Real Estate on Air KGCI: Real Estate on Air 50 A daily News , Business Ne…" at bounding box center [441, 124] width 610 height 111
copy h2 "KGCI: Real Estate on Air"
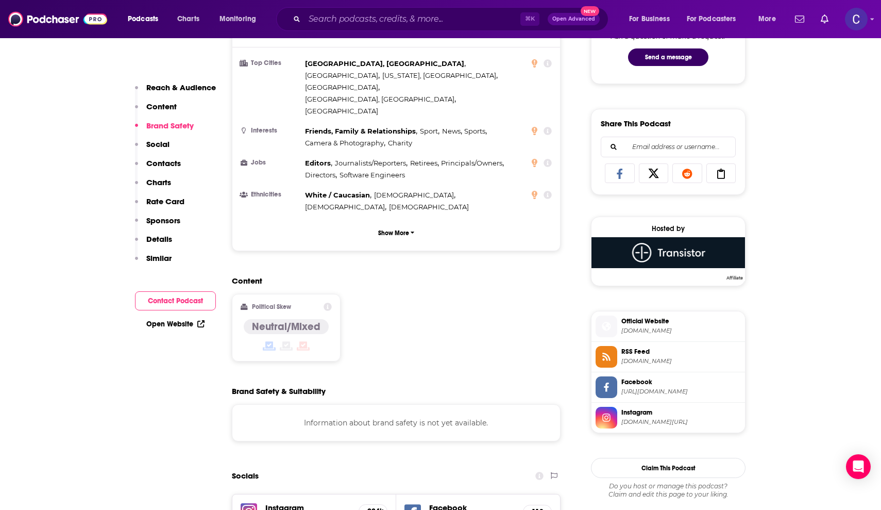
scroll to position [289, 0]
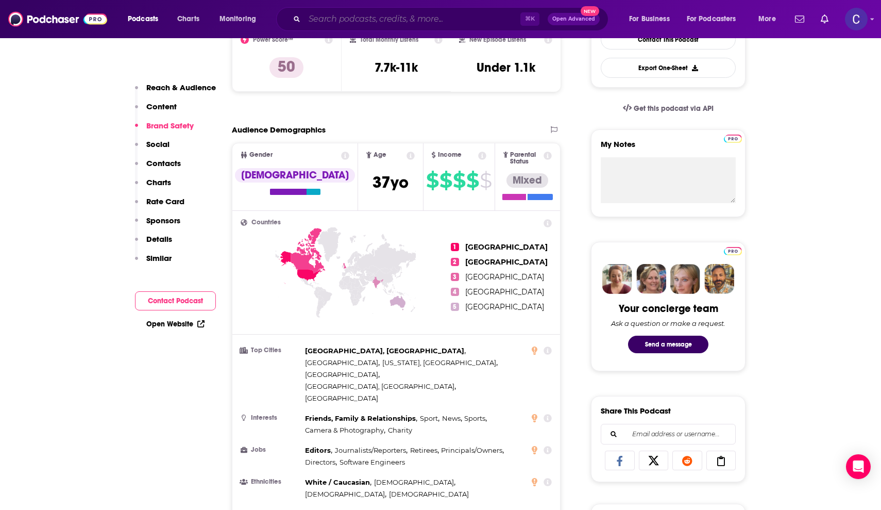
click at [398, 19] on input "Search podcasts, credits, & more..." at bounding box center [413, 19] width 216 height 16
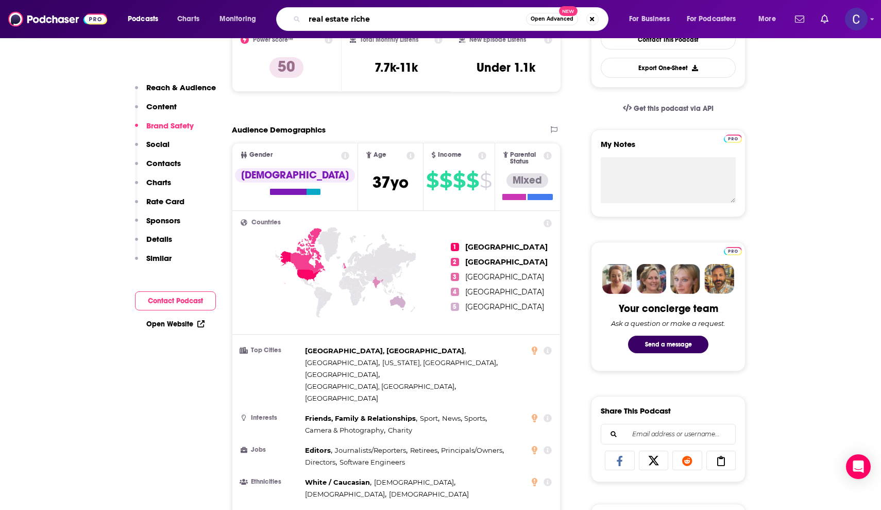
type input "real estate riches"
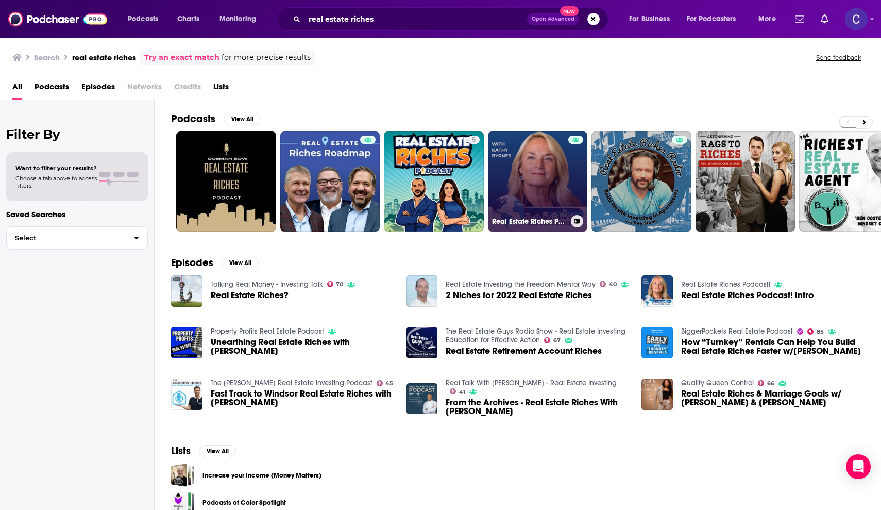
click at [538, 185] on link "Real Estate Riches Podcast!" at bounding box center [538, 181] width 100 height 100
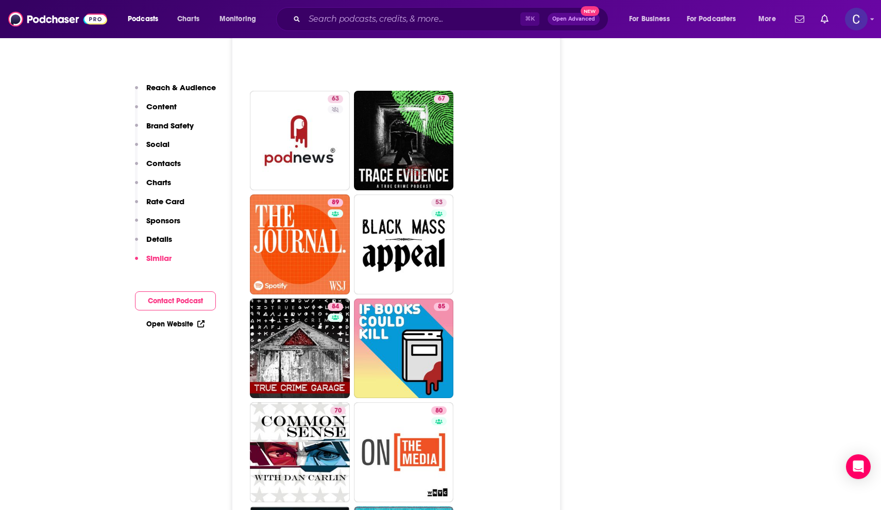
scroll to position [3402, 0]
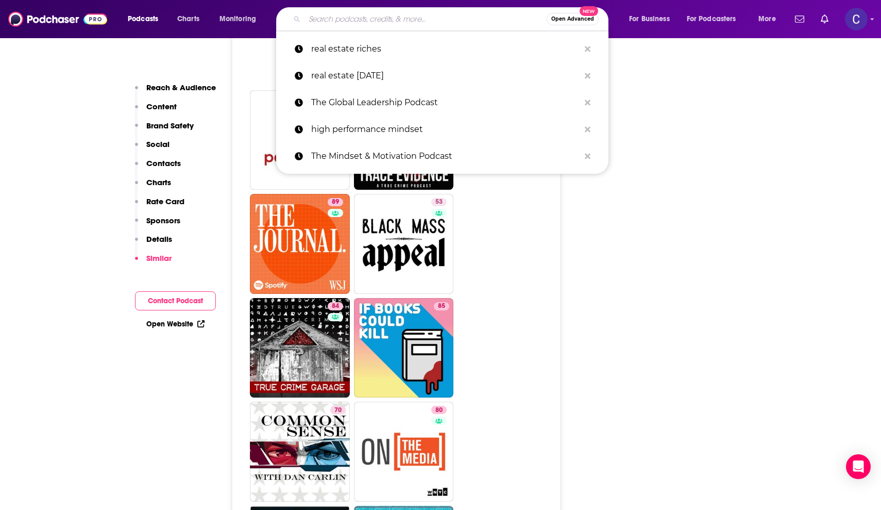
click at [405, 20] on input "Search podcasts, credits, & more..." at bounding box center [426, 19] width 242 height 16
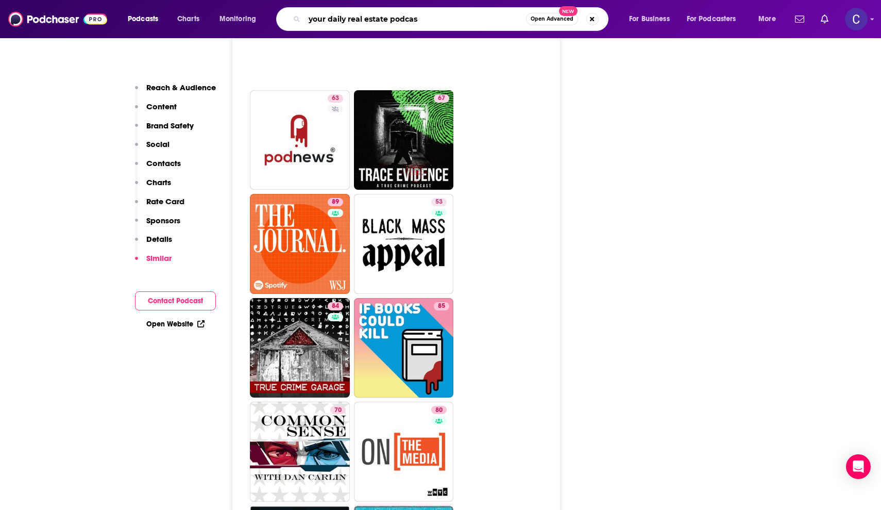
type input "your daily real estate podcast"
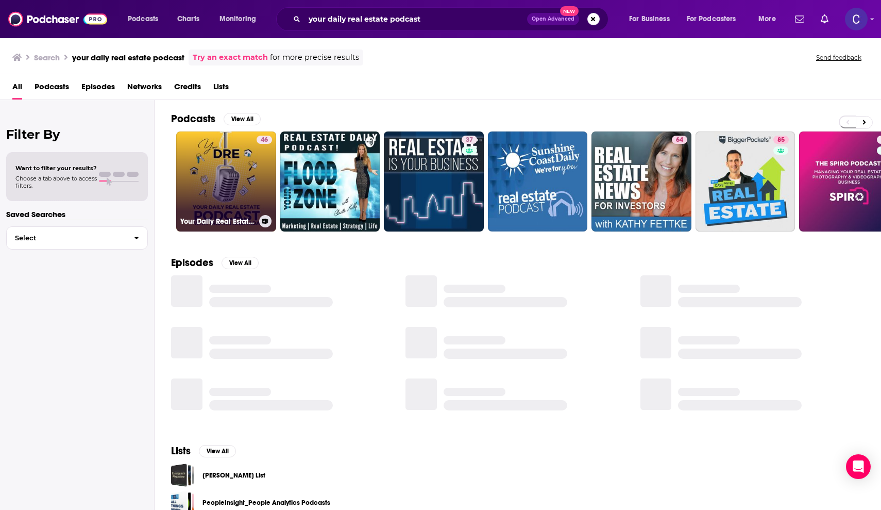
click at [243, 175] on link "46 Your Daily Real Estate Podcast with [PERSON_NAME]" at bounding box center [226, 181] width 100 height 100
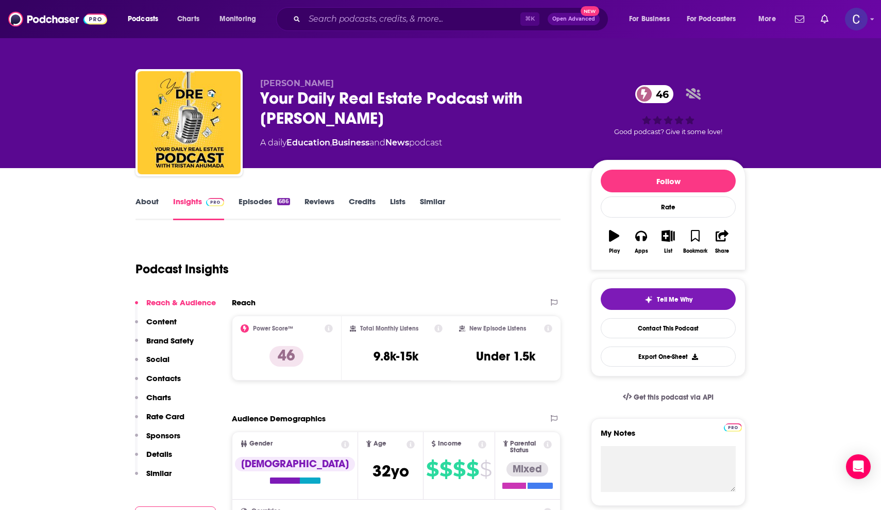
click at [153, 198] on link "About" at bounding box center [147, 208] width 23 height 24
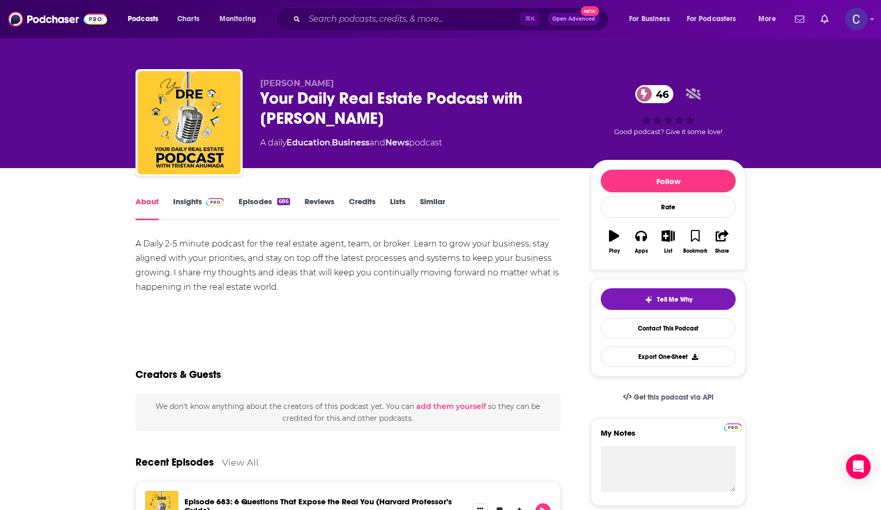
click at [180, 205] on link "Insights" at bounding box center [198, 208] width 51 height 24
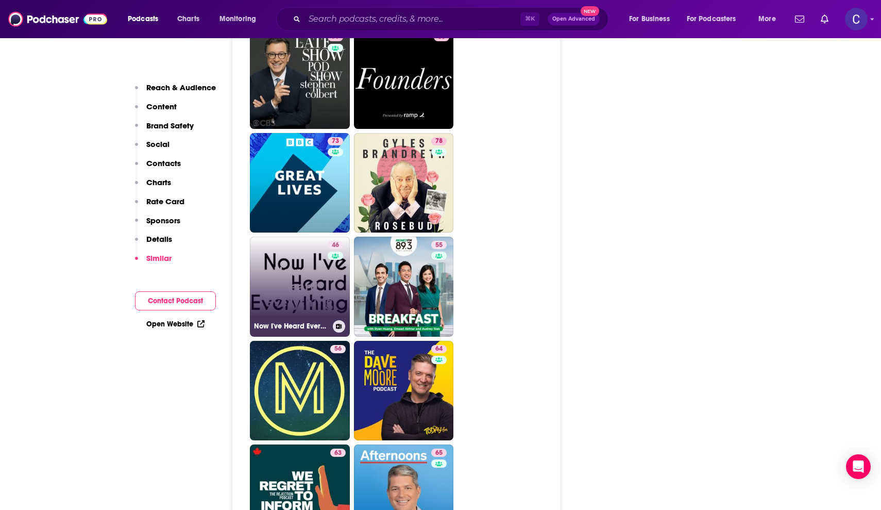
scroll to position [2187, 0]
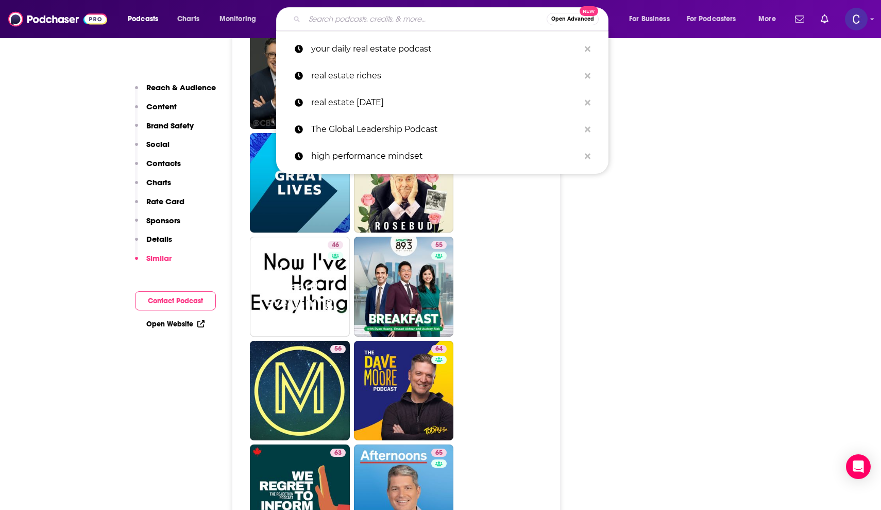
click at [372, 23] on input "Search podcasts, credits, & more..." at bounding box center [426, 19] width 242 height 16
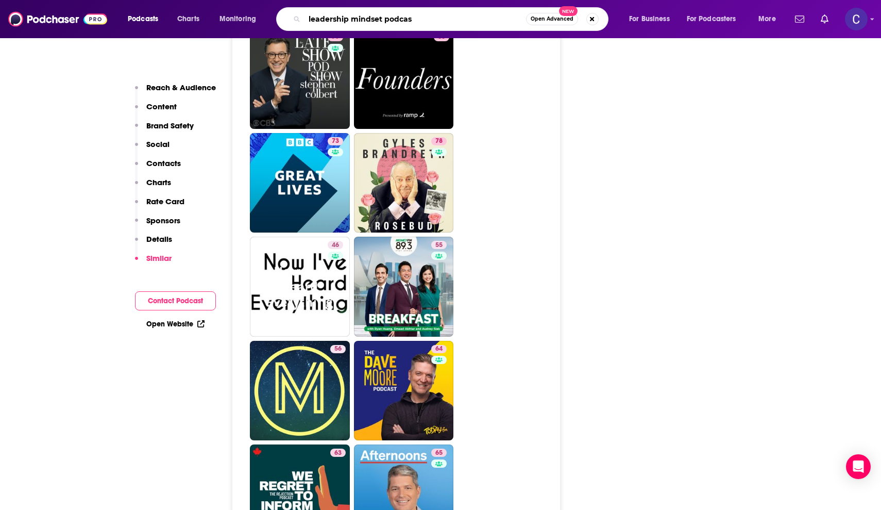
type input "leadership mindset podcast"
